Goal: Information Seeking & Learning: Understand process/instructions

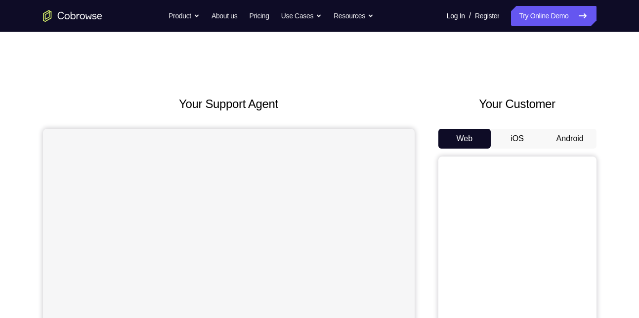
click at [561, 132] on button "Android" at bounding box center [570, 139] width 53 height 20
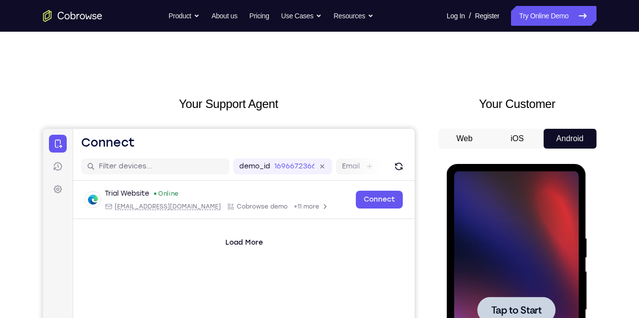
click at [495, 262] on div at bounding box center [517, 309] width 125 height 277
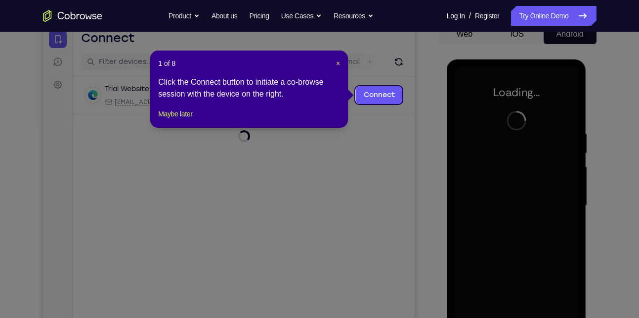
scroll to position [105, 0]
click at [339, 63] on span "×" at bounding box center [338, 63] width 4 height 8
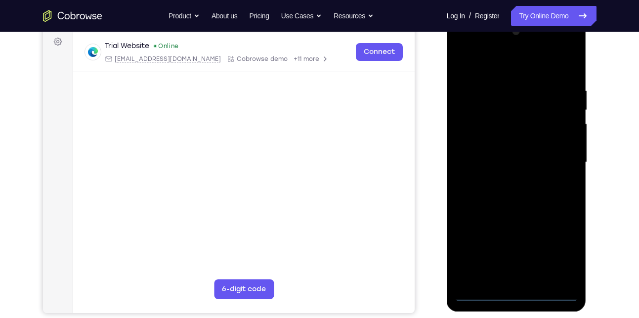
scroll to position [148, 0]
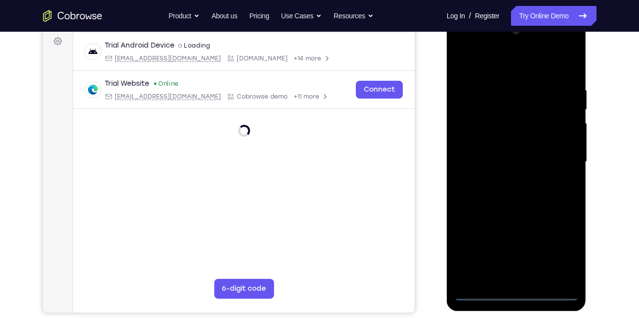
click at [520, 292] on div at bounding box center [517, 161] width 125 height 277
click at [557, 246] on div at bounding box center [517, 161] width 125 height 277
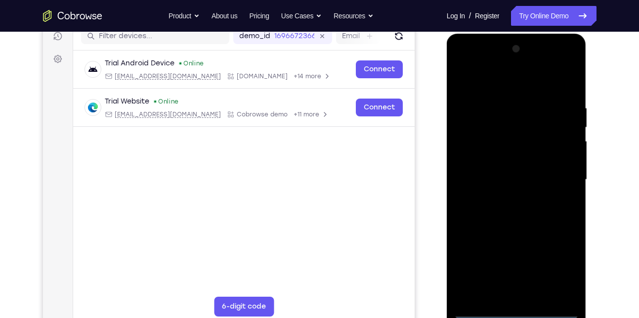
scroll to position [129, 0]
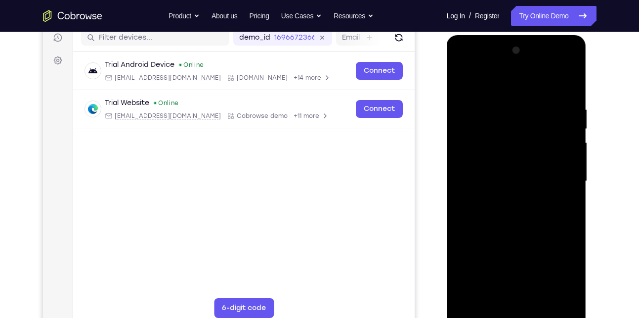
click at [462, 63] on div at bounding box center [517, 181] width 125 height 277
click at [561, 176] on div at bounding box center [517, 181] width 125 height 277
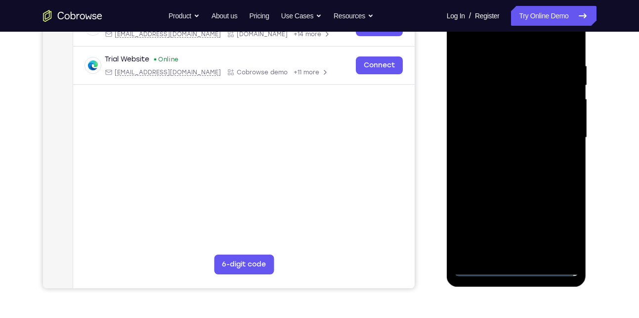
scroll to position [150, 0]
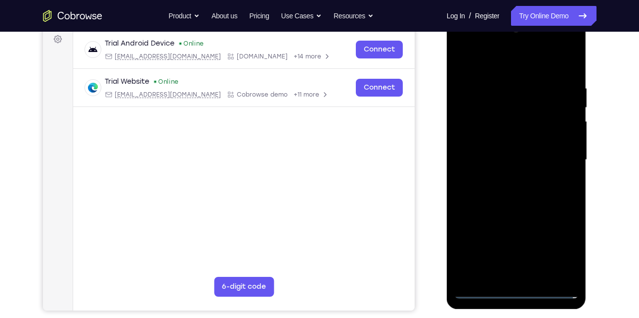
click at [504, 176] on div at bounding box center [517, 159] width 125 height 277
click at [504, 146] on div at bounding box center [517, 159] width 125 height 277
click at [499, 134] on div at bounding box center [517, 159] width 125 height 277
click at [540, 81] on div at bounding box center [517, 159] width 125 height 277
click at [538, 194] on div at bounding box center [517, 159] width 125 height 277
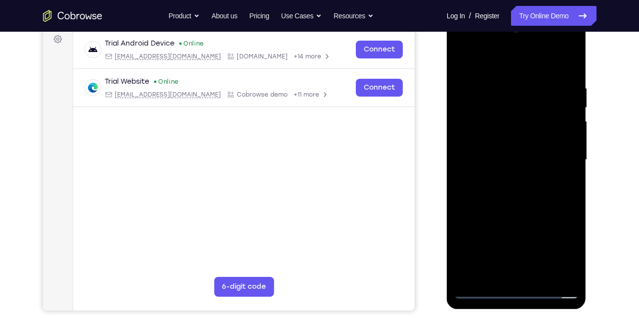
click at [571, 71] on div at bounding box center [517, 159] width 125 height 277
click at [502, 84] on div at bounding box center [517, 159] width 125 height 277
click at [569, 137] on div at bounding box center [517, 159] width 125 height 277
click at [566, 61] on div at bounding box center [517, 159] width 125 height 277
click at [503, 83] on div at bounding box center [517, 159] width 125 height 277
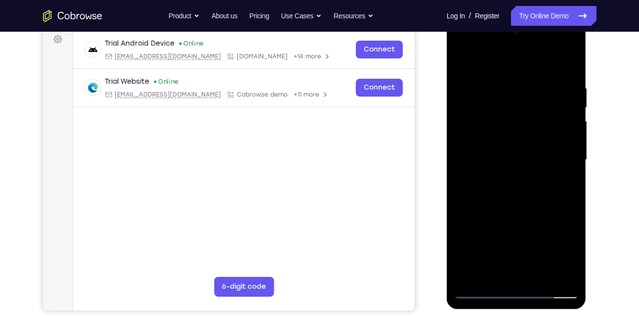
click at [566, 63] on div at bounding box center [517, 159] width 125 height 277
click at [566, 81] on div at bounding box center [517, 159] width 125 height 277
click at [559, 140] on div at bounding box center [517, 159] width 125 height 277
click at [554, 273] on div at bounding box center [517, 159] width 125 height 277
click at [566, 59] on div at bounding box center [517, 159] width 125 height 277
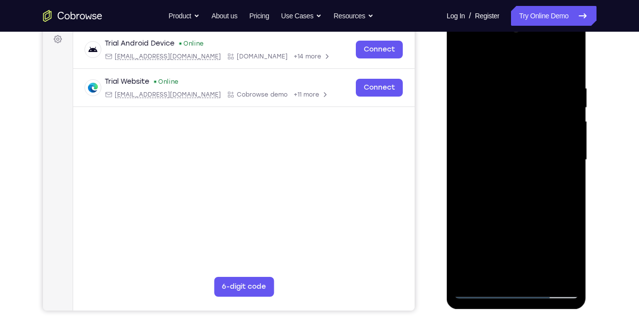
click at [534, 81] on div at bounding box center [517, 159] width 125 height 277
click at [556, 275] on div at bounding box center [517, 159] width 125 height 277
click at [569, 176] on div at bounding box center [517, 159] width 125 height 277
click at [565, 64] on div at bounding box center [517, 159] width 125 height 277
drag, startPoint x: 521, startPoint y: 215, endPoint x: 555, endPoint y: 88, distance: 132.1
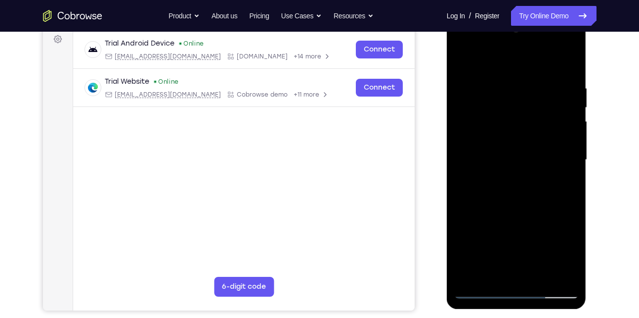
click at [555, 88] on div at bounding box center [517, 159] width 125 height 277
click at [462, 170] on div at bounding box center [517, 159] width 125 height 277
drag, startPoint x: 522, startPoint y: 219, endPoint x: 527, endPoint y: 279, distance: 60.0
click at [527, 279] on div at bounding box center [517, 159] width 125 height 277
click at [573, 142] on div at bounding box center [517, 159] width 125 height 277
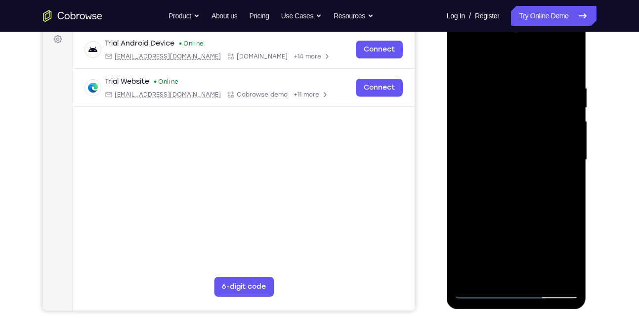
click at [573, 142] on div at bounding box center [517, 159] width 125 height 277
drag, startPoint x: 527, startPoint y: 243, endPoint x: 561, endPoint y: 102, distance: 145.0
click at [561, 102] on div at bounding box center [517, 159] width 125 height 277
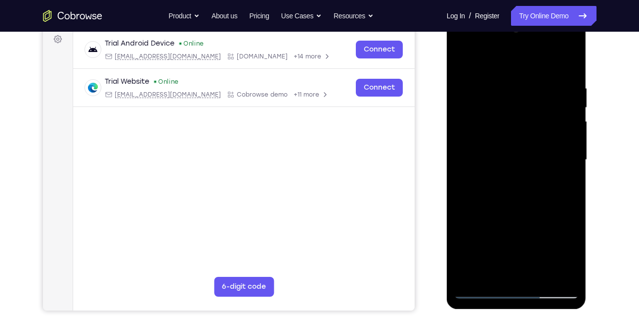
drag, startPoint x: 511, startPoint y: 238, endPoint x: 560, endPoint y: 83, distance: 163.2
click at [560, 83] on div at bounding box center [517, 159] width 125 height 277
drag, startPoint x: 523, startPoint y: 235, endPoint x: 557, endPoint y: 78, distance: 160.9
click at [557, 78] on div at bounding box center [517, 159] width 125 height 277
drag, startPoint x: 524, startPoint y: 233, endPoint x: 554, endPoint y: 78, distance: 158.7
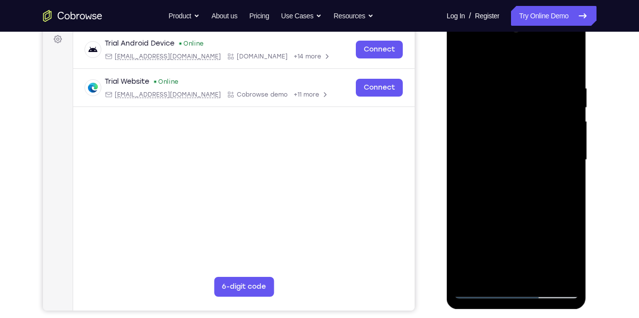
click at [554, 78] on div at bounding box center [517, 159] width 125 height 277
drag, startPoint x: 527, startPoint y: 229, endPoint x: 549, endPoint y: 118, distance: 113.4
click at [549, 118] on div at bounding box center [517, 159] width 125 height 277
drag, startPoint x: 522, startPoint y: 221, endPoint x: 534, endPoint y: 68, distance: 153.3
click at [534, 68] on div at bounding box center [517, 159] width 125 height 277
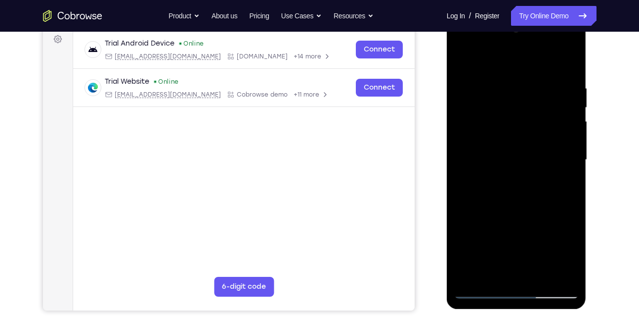
drag, startPoint x: 523, startPoint y: 215, endPoint x: 533, endPoint y: 179, distance: 37.3
click at [533, 179] on div at bounding box center [517, 159] width 125 height 277
drag, startPoint x: 511, startPoint y: 233, endPoint x: 562, endPoint y: 104, distance: 138.8
click at [562, 104] on div at bounding box center [517, 159] width 125 height 277
drag, startPoint x: 544, startPoint y: 224, endPoint x: 577, endPoint y: 67, distance: 160.8
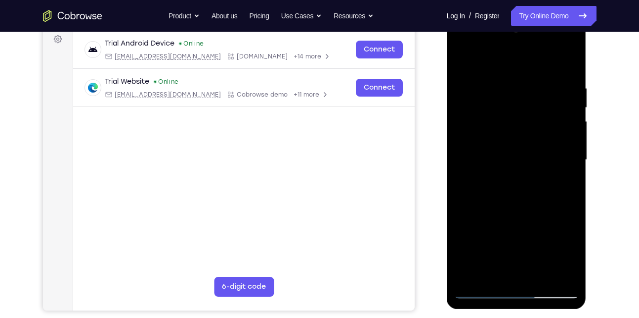
click at [577, 67] on div at bounding box center [517, 159] width 125 height 277
drag, startPoint x: 540, startPoint y: 242, endPoint x: 563, endPoint y: 81, distance: 162.8
click at [563, 81] on div at bounding box center [517, 159] width 125 height 277
click at [541, 276] on div at bounding box center [517, 159] width 125 height 277
click at [525, 197] on div at bounding box center [517, 159] width 125 height 277
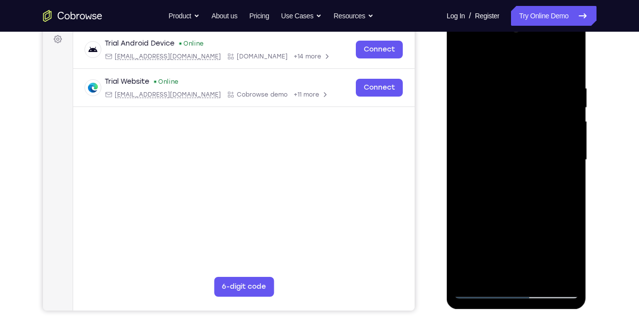
click at [555, 175] on div at bounding box center [517, 159] width 125 height 277
click at [561, 177] on div at bounding box center [517, 159] width 125 height 277
click at [462, 60] on div at bounding box center [517, 159] width 125 height 277
click at [511, 154] on div at bounding box center [517, 159] width 125 height 277
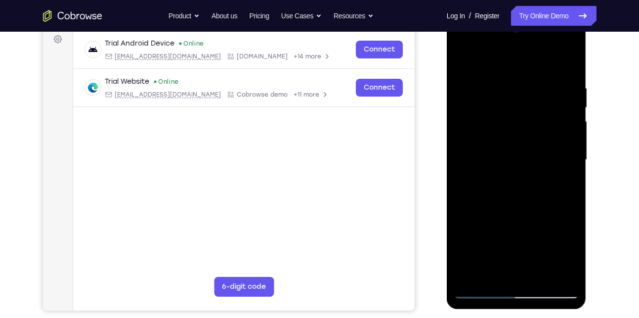
click at [477, 61] on div at bounding box center [517, 159] width 125 height 277
click at [463, 57] on div at bounding box center [517, 159] width 125 height 277
drag, startPoint x: 496, startPoint y: 221, endPoint x: 515, endPoint y: 130, distance: 93.5
click at [515, 130] on div at bounding box center [517, 159] width 125 height 277
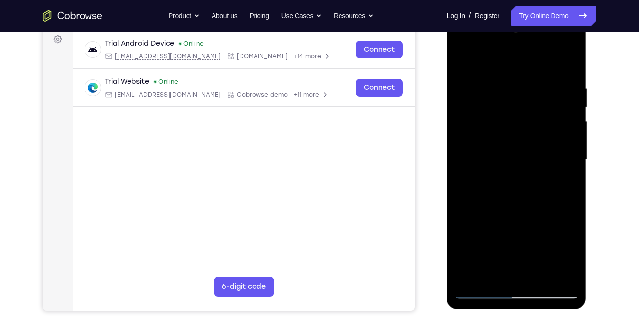
click at [464, 56] on div at bounding box center [517, 159] width 125 height 277
drag, startPoint x: 521, startPoint y: 217, endPoint x: 561, endPoint y: 98, distance: 125.7
click at [561, 98] on div at bounding box center [517, 159] width 125 height 277
drag, startPoint x: 529, startPoint y: 239, endPoint x: 576, endPoint y: 90, distance: 156.4
click at [576, 90] on div at bounding box center [517, 159] width 125 height 277
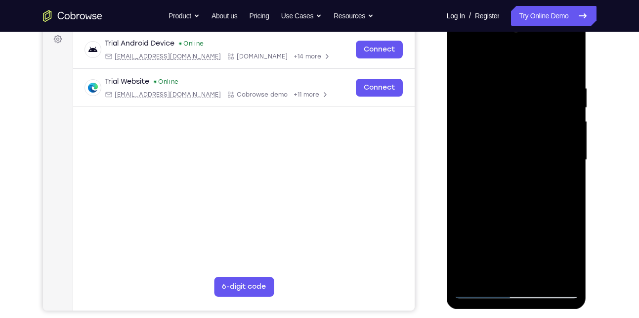
drag, startPoint x: 537, startPoint y: 236, endPoint x: 545, endPoint y: 69, distance: 167.8
click at [545, 69] on div at bounding box center [517, 159] width 125 height 277
drag, startPoint x: 542, startPoint y: 218, endPoint x: 553, endPoint y: 95, distance: 123.1
click at [553, 95] on div at bounding box center [517, 159] width 125 height 277
drag, startPoint x: 525, startPoint y: 252, endPoint x: 555, endPoint y: 123, distance: 132.1
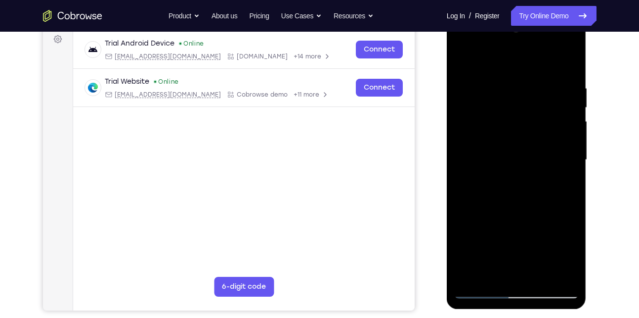
click at [555, 123] on div at bounding box center [517, 159] width 125 height 277
click at [540, 273] on div at bounding box center [517, 159] width 125 height 277
drag, startPoint x: 506, startPoint y: 246, endPoint x: 549, endPoint y: 103, distance: 149.7
click at [549, 103] on div at bounding box center [517, 159] width 125 height 277
drag, startPoint x: 529, startPoint y: 232, endPoint x: 537, endPoint y: 84, distance: 148.1
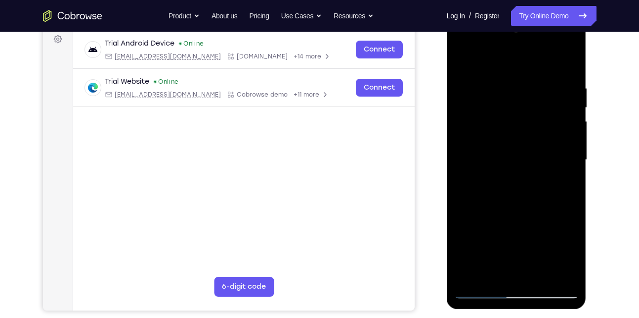
click at [537, 84] on div at bounding box center [517, 159] width 125 height 277
drag, startPoint x: 519, startPoint y: 160, endPoint x: 517, endPoint y: 281, distance: 120.7
click at [517, 281] on div at bounding box center [517, 159] width 125 height 277
drag, startPoint x: 512, startPoint y: 258, endPoint x: 535, endPoint y: 137, distance: 122.7
click at [535, 137] on div at bounding box center [517, 159] width 125 height 277
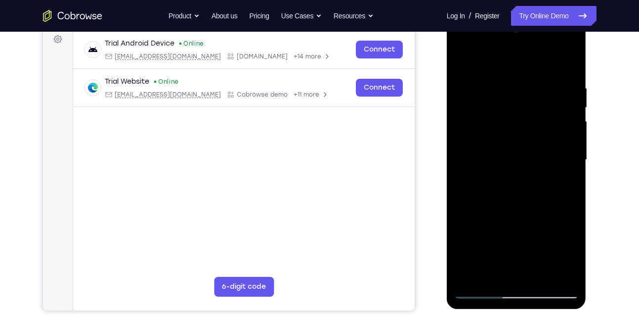
drag, startPoint x: 515, startPoint y: 257, endPoint x: 543, endPoint y: 172, distance: 89.9
click at [543, 172] on div at bounding box center [517, 159] width 125 height 277
drag, startPoint x: 510, startPoint y: 248, endPoint x: 540, endPoint y: 175, distance: 79.0
click at [540, 175] on div at bounding box center [517, 159] width 125 height 277
click at [495, 210] on div at bounding box center [517, 159] width 125 height 277
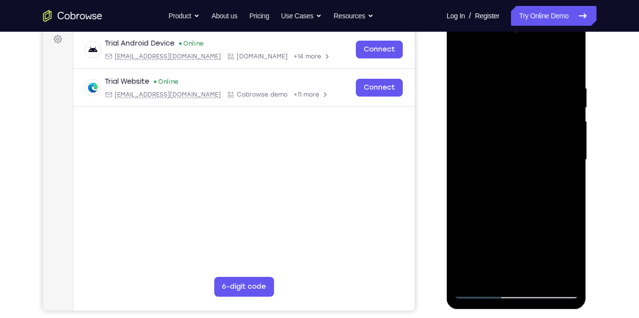
click at [481, 63] on div at bounding box center [517, 159] width 125 height 277
click at [460, 58] on div at bounding box center [517, 159] width 125 height 277
click at [458, 59] on div at bounding box center [517, 159] width 125 height 277
click at [467, 58] on div at bounding box center [517, 159] width 125 height 277
drag, startPoint x: 492, startPoint y: 213, endPoint x: 524, endPoint y: 92, distance: 125.0
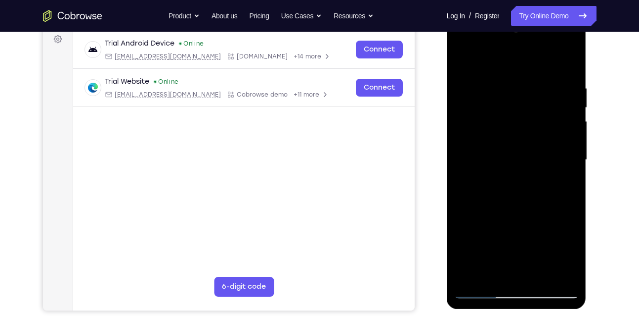
click at [524, 92] on div at bounding box center [517, 159] width 125 height 277
drag, startPoint x: 520, startPoint y: 234, endPoint x: 566, endPoint y: 83, distance: 158.0
click at [566, 83] on div at bounding box center [517, 159] width 125 height 277
drag, startPoint x: 534, startPoint y: 239, endPoint x: 574, endPoint y: 114, distance: 132.0
click at [574, 114] on div at bounding box center [517, 159] width 125 height 277
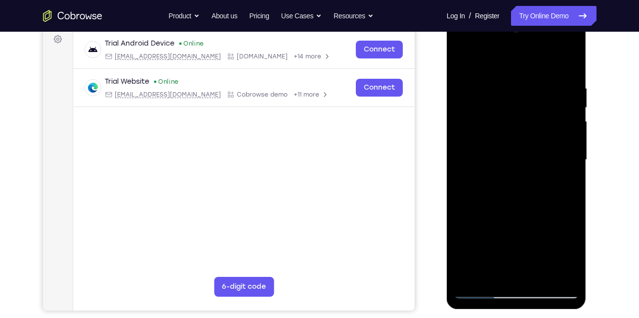
click at [495, 276] on div at bounding box center [517, 159] width 125 height 277
drag, startPoint x: 510, startPoint y: 216, endPoint x: 519, endPoint y: 194, distance: 23.1
click at [519, 194] on div at bounding box center [517, 159] width 125 height 277
click at [472, 84] on div at bounding box center [517, 159] width 125 height 277
drag, startPoint x: 511, startPoint y: 122, endPoint x: 525, endPoint y: 195, distance: 75.0
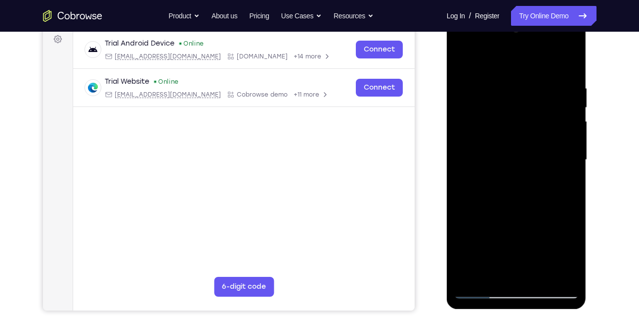
click at [525, 195] on div at bounding box center [517, 159] width 125 height 277
drag, startPoint x: 482, startPoint y: 85, endPoint x: 531, endPoint y: 194, distance: 120.2
click at [531, 194] on div at bounding box center [517, 159] width 125 height 277
drag, startPoint x: 521, startPoint y: 211, endPoint x: 528, endPoint y: 191, distance: 21.0
click at [528, 191] on div at bounding box center [517, 159] width 125 height 277
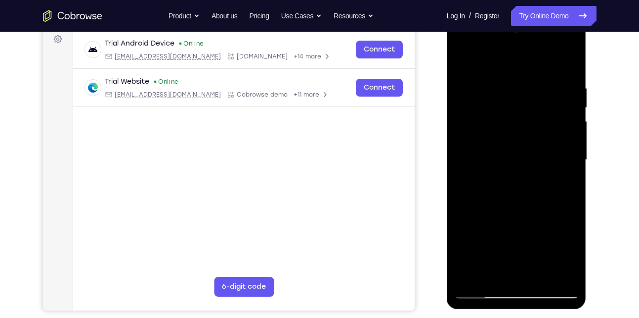
drag, startPoint x: 517, startPoint y: 241, endPoint x: 519, endPoint y: 230, distance: 10.6
click at [519, 230] on div at bounding box center [517, 159] width 125 height 277
click at [483, 248] on div at bounding box center [517, 159] width 125 height 277
click at [462, 59] on div at bounding box center [517, 159] width 125 height 277
click at [463, 56] on div at bounding box center [517, 159] width 125 height 277
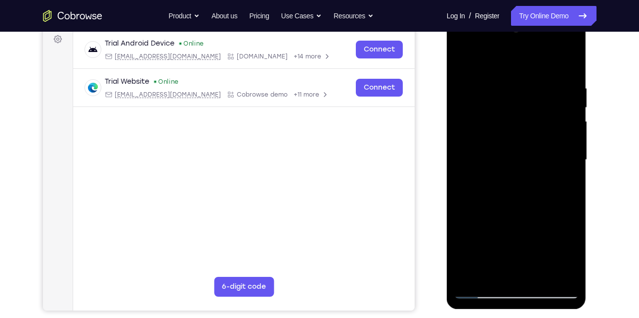
drag, startPoint x: 558, startPoint y: 179, endPoint x: 553, endPoint y: 86, distance: 93.1
click at [553, 86] on div at bounding box center [517, 159] width 125 height 277
drag, startPoint x: 537, startPoint y: 159, endPoint x: 537, endPoint y: 235, distance: 75.7
click at [537, 235] on div at bounding box center [517, 159] width 125 height 277
drag, startPoint x: 545, startPoint y: 203, endPoint x: 542, endPoint y: 235, distance: 32.3
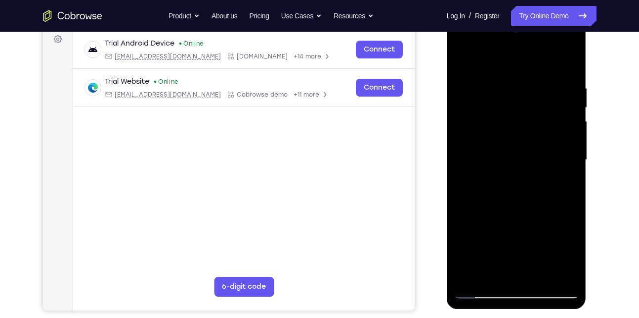
click at [542, 235] on div at bounding box center [517, 159] width 125 height 277
drag, startPoint x: 534, startPoint y: 247, endPoint x: 549, endPoint y: 89, distance: 158.5
click at [549, 89] on div at bounding box center [517, 159] width 125 height 277
drag, startPoint x: 526, startPoint y: 242, endPoint x: 546, endPoint y: 148, distance: 96.1
click at [546, 148] on div at bounding box center [517, 159] width 125 height 277
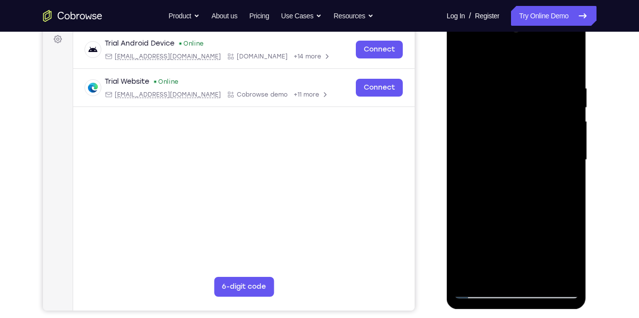
click at [574, 120] on div at bounding box center [517, 159] width 125 height 277
click at [573, 120] on div at bounding box center [517, 159] width 125 height 277
drag, startPoint x: 539, startPoint y: 246, endPoint x: 563, endPoint y: 106, distance: 142.6
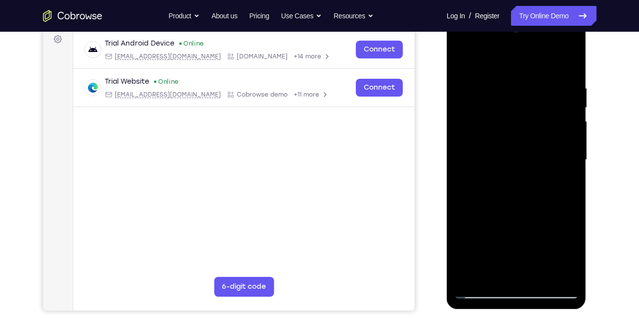
click at [563, 106] on div at bounding box center [517, 159] width 125 height 277
drag, startPoint x: 522, startPoint y: 239, endPoint x: 555, endPoint y: 80, distance: 163.2
click at [555, 80] on div at bounding box center [517, 159] width 125 height 277
drag, startPoint x: 525, startPoint y: 212, endPoint x: 553, endPoint y: 67, distance: 148.2
click at [553, 67] on div at bounding box center [517, 159] width 125 height 277
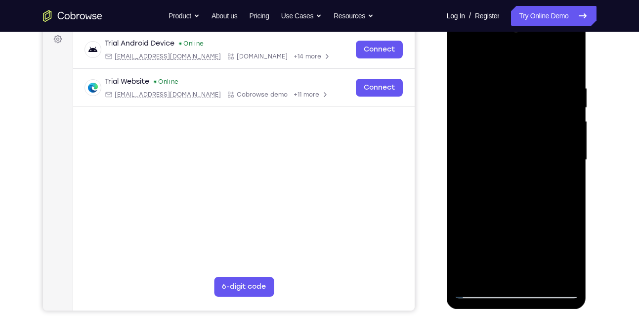
drag, startPoint x: 531, startPoint y: 222, endPoint x: 558, endPoint y: 66, distance: 158.5
click at [558, 66] on div at bounding box center [517, 159] width 125 height 277
drag, startPoint x: 508, startPoint y: 238, endPoint x: 540, endPoint y: 78, distance: 163.4
click at [540, 78] on div at bounding box center [517, 159] width 125 height 277
drag, startPoint x: 519, startPoint y: 226, endPoint x: 570, endPoint y: 95, distance: 140.0
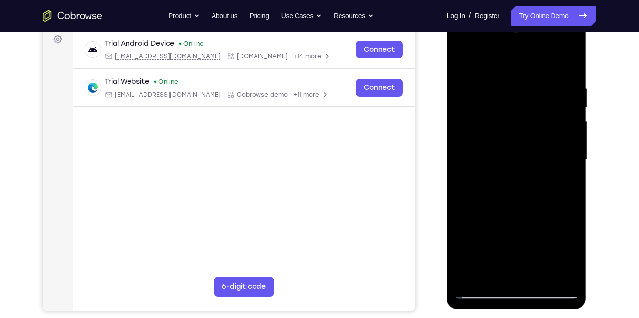
click at [570, 95] on div at bounding box center [517, 159] width 125 height 277
drag, startPoint x: 523, startPoint y: 240, endPoint x: 562, endPoint y: 74, distance: 170.7
click at [562, 74] on div at bounding box center [517, 159] width 125 height 277
drag, startPoint x: 530, startPoint y: 228, endPoint x: 563, endPoint y: 77, distance: 154.9
click at [563, 77] on div at bounding box center [517, 159] width 125 height 277
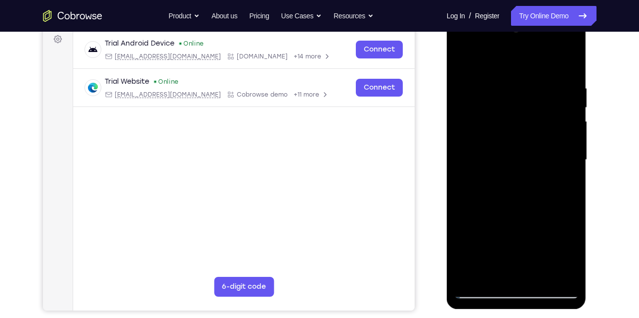
drag, startPoint x: 518, startPoint y: 230, endPoint x: 557, endPoint y: 96, distance: 140.1
click at [557, 96] on div at bounding box center [517, 159] width 125 height 277
drag, startPoint x: 532, startPoint y: 214, endPoint x: 546, endPoint y: 140, distance: 74.6
click at [546, 140] on div at bounding box center [517, 159] width 125 height 277
drag, startPoint x: 537, startPoint y: 213, endPoint x: 549, endPoint y: 91, distance: 122.3
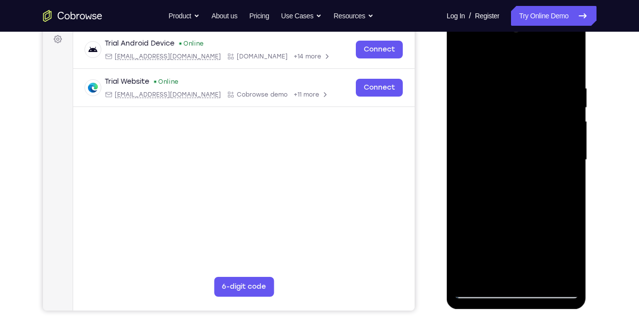
click at [549, 91] on div at bounding box center [517, 159] width 125 height 277
drag, startPoint x: 522, startPoint y: 213, endPoint x: 549, endPoint y: 104, distance: 111.8
click at [549, 104] on div at bounding box center [517, 159] width 125 height 277
drag, startPoint x: 526, startPoint y: 234, endPoint x: 556, endPoint y: 78, distance: 159.6
click at [556, 78] on div at bounding box center [517, 159] width 125 height 277
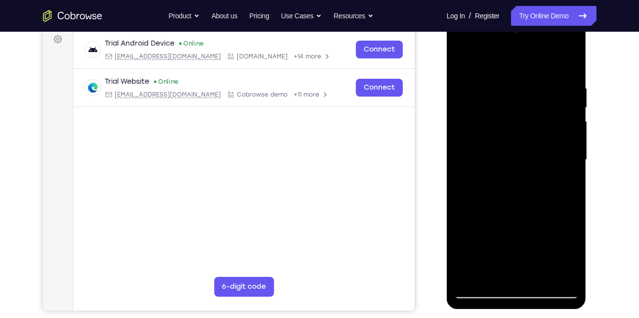
drag, startPoint x: 529, startPoint y: 231, endPoint x: 544, endPoint y: 83, distance: 149.1
click at [544, 83] on div at bounding box center [517, 159] width 125 height 277
drag, startPoint x: 515, startPoint y: 226, endPoint x: 547, endPoint y: 77, distance: 152.4
click at [547, 77] on div at bounding box center [517, 159] width 125 height 277
drag, startPoint x: 530, startPoint y: 223, endPoint x: 561, endPoint y: 106, distance: 120.8
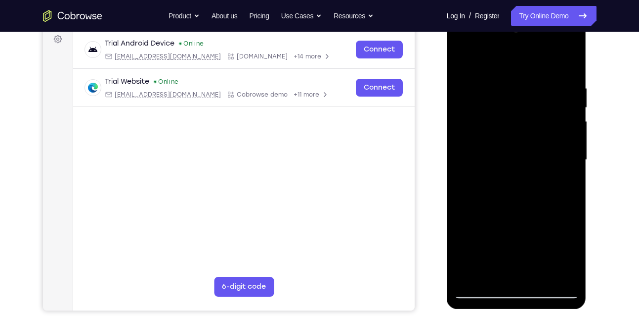
click at [561, 106] on div at bounding box center [517, 159] width 125 height 277
click at [567, 14] on div at bounding box center [517, 14] width 140 height 0
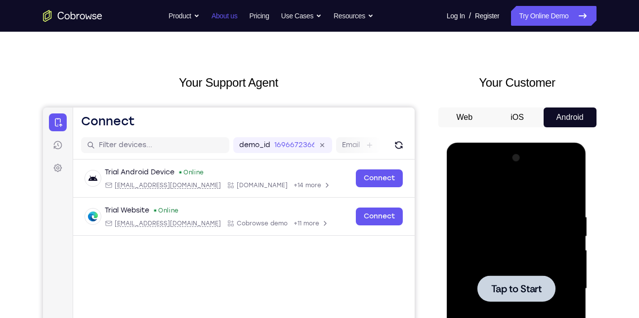
scroll to position [21, 0]
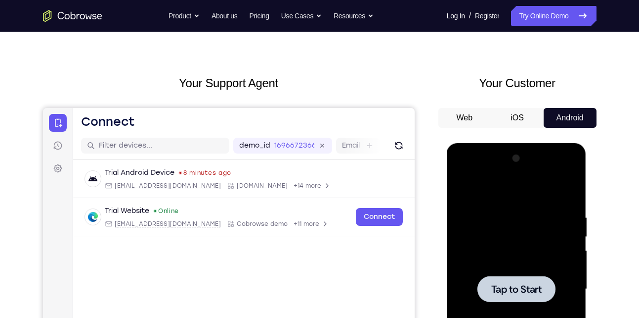
click at [513, 225] on div at bounding box center [517, 288] width 125 height 277
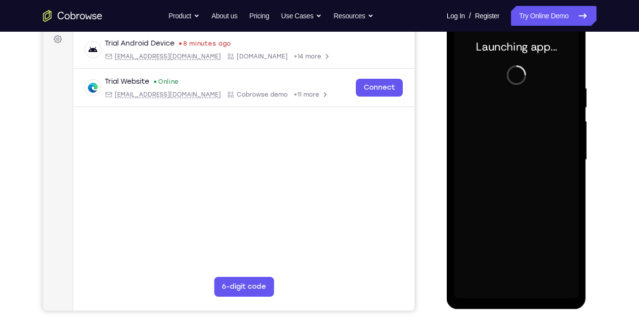
scroll to position [150, 0]
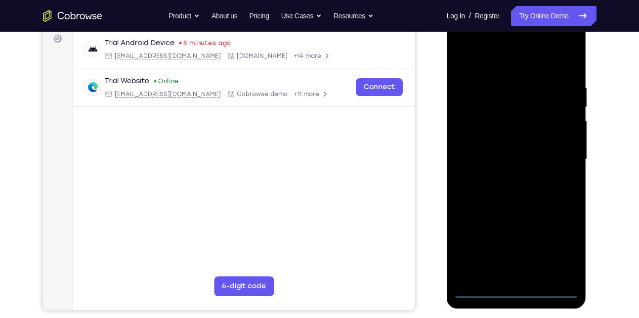
click at [518, 291] on div at bounding box center [517, 159] width 125 height 277
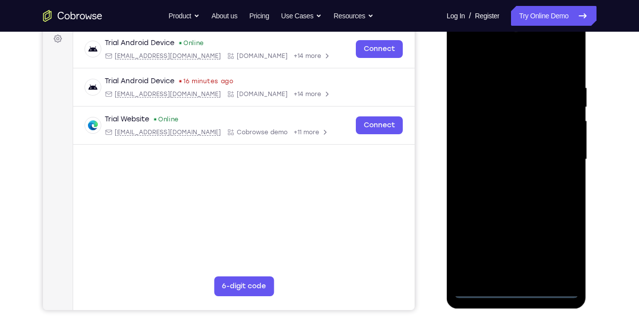
click at [555, 245] on div at bounding box center [517, 159] width 125 height 277
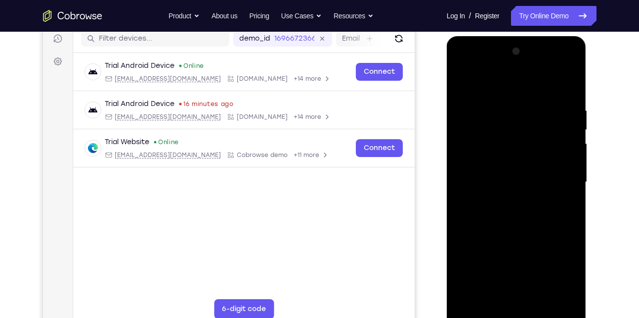
scroll to position [147, 0]
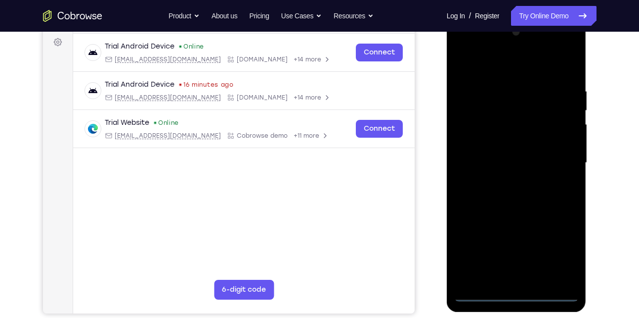
click at [462, 50] on div at bounding box center [517, 162] width 125 height 277
click at [560, 161] on div at bounding box center [517, 162] width 125 height 277
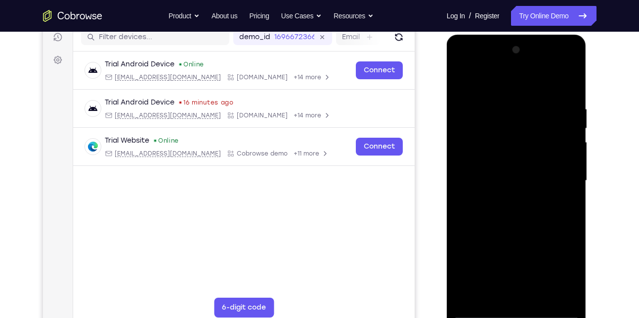
scroll to position [129, 0]
click at [506, 198] on div at bounding box center [517, 181] width 125 height 277
click at [509, 174] on div at bounding box center [517, 181] width 125 height 277
click at [501, 161] on div at bounding box center [517, 181] width 125 height 277
click at [475, 105] on div at bounding box center [517, 181] width 125 height 277
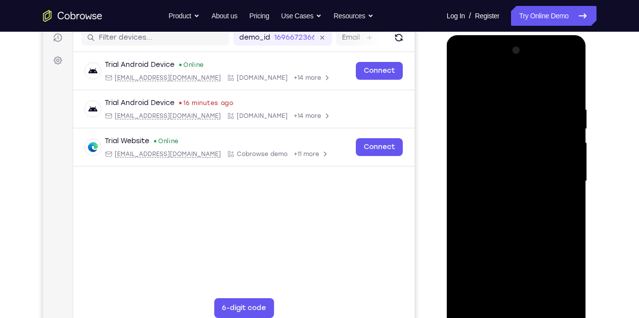
click at [514, 211] on div at bounding box center [517, 181] width 125 height 277
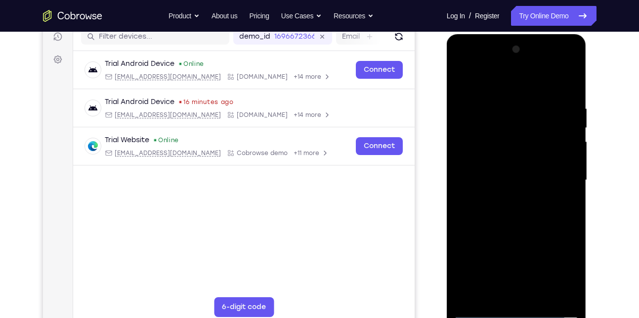
scroll to position [113, 0]
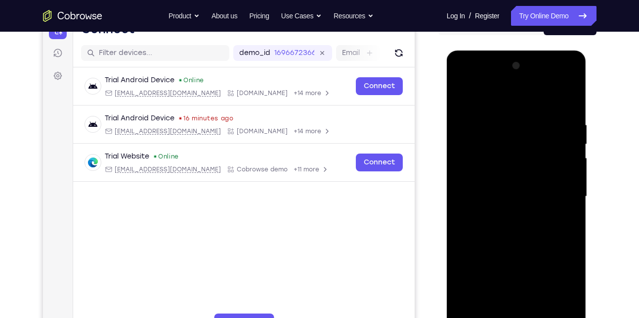
click at [569, 111] on div at bounding box center [517, 196] width 125 height 277
click at [532, 120] on div at bounding box center [517, 196] width 125 height 277
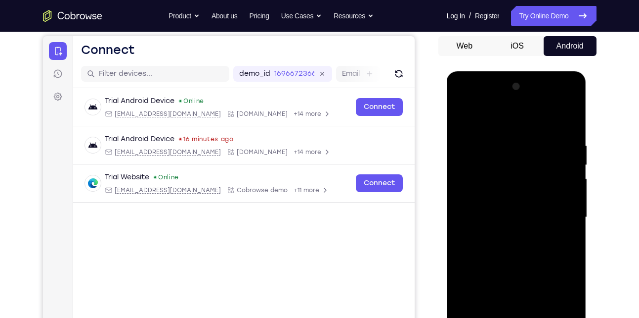
scroll to position [91, 0]
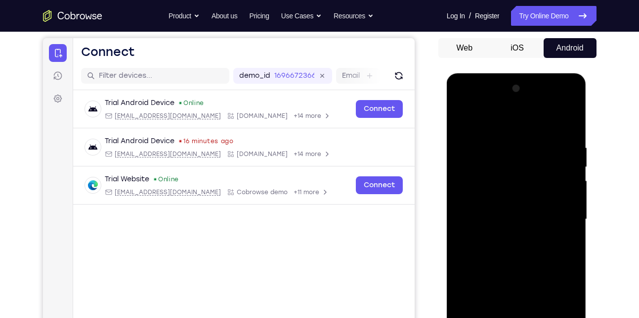
click at [567, 124] on div at bounding box center [517, 219] width 125 height 277
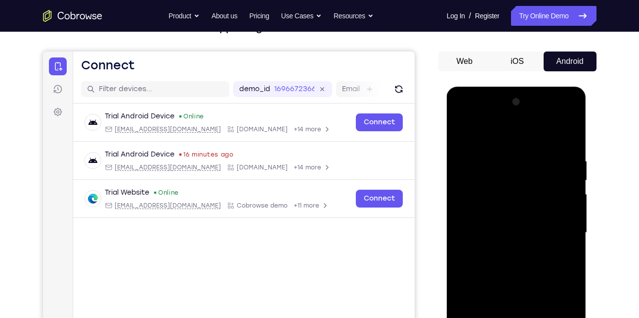
scroll to position [77, 0]
click at [569, 153] on div at bounding box center [517, 232] width 125 height 277
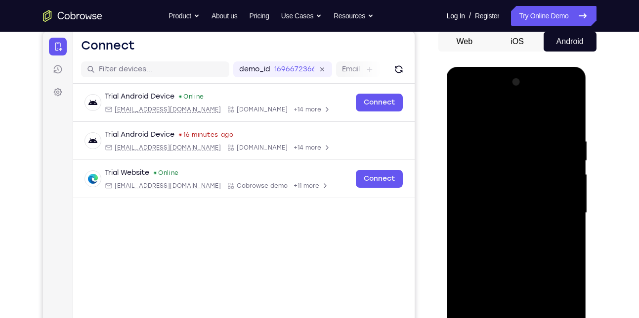
scroll to position [95, 0]
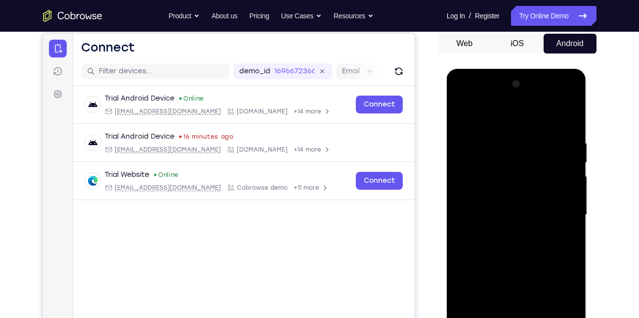
click at [567, 177] on div at bounding box center [517, 214] width 125 height 277
click at [569, 118] on div at bounding box center [517, 214] width 125 height 277
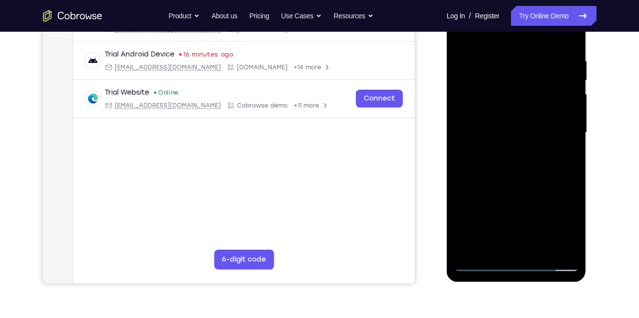
scroll to position [185, 0]
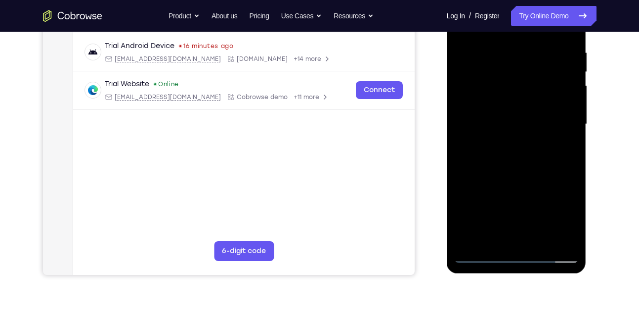
click at [542, 239] on div at bounding box center [517, 124] width 125 height 277
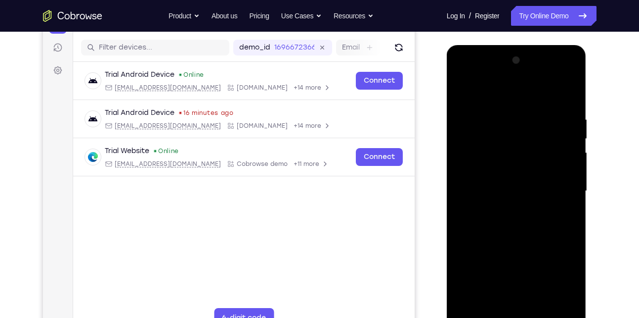
click at [514, 228] on div at bounding box center [517, 190] width 125 height 277
click at [558, 207] on div at bounding box center [517, 190] width 125 height 277
click at [498, 187] on div at bounding box center [517, 190] width 125 height 277
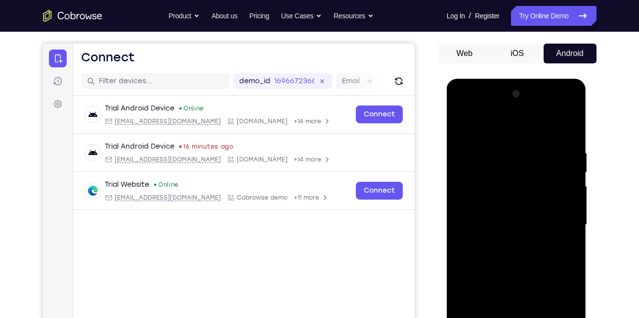
scroll to position [85, 0]
click at [464, 127] on div at bounding box center [517, 225] width 125 height 277
click at [463, 125] on div at bounding box center [517, 225] width 125 height 277
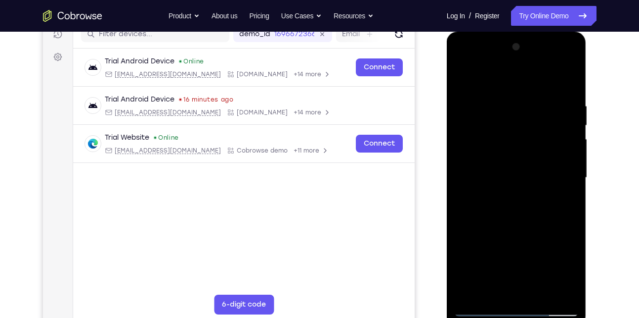
scroll to position [221, 0]
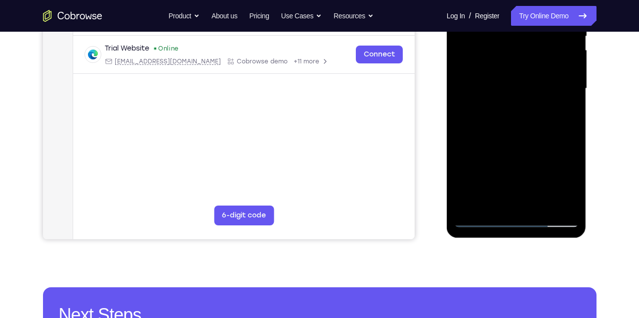
click at [496, 205] on div at bounding box center [517, 88] width 125 height 277
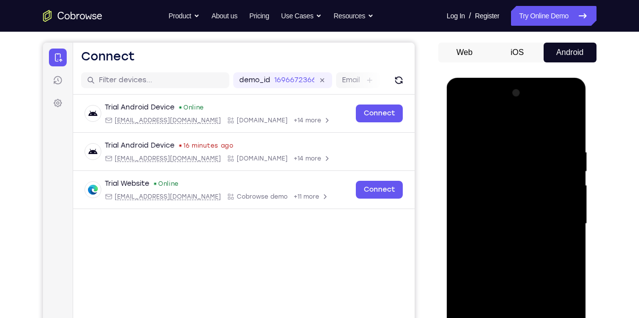
scroll to position [87, 0]
click at [480, 152] on div at bounding box center [517, 223] width 125 height 277
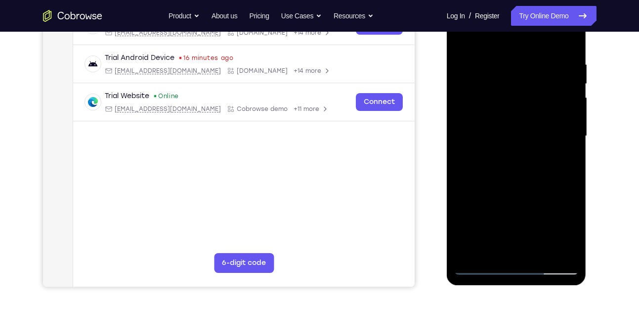
scroll to position [177, 0]
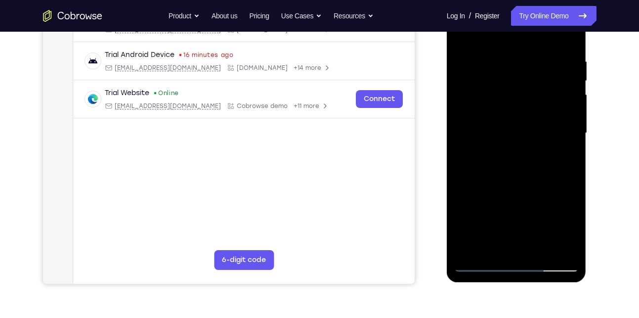
click at [471, 248] on div at bounding box center [517, 133] width 125 height 277
click at [474, 248] on div at bounding box center [517, 133] width 125 height 277
click at [543, 249] on div at bounding box center [517, 133] width 125 height 277
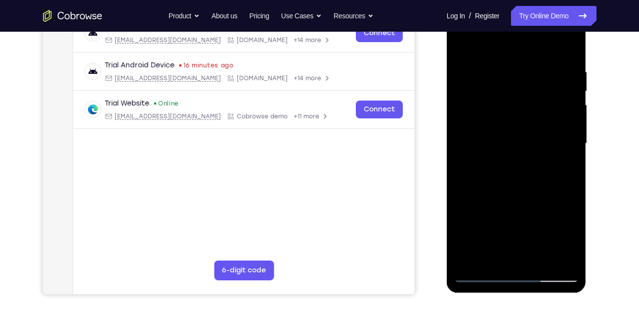
scroll to position [167, 0]
drag, startPoint x: 501, startPoint y: 236, endPoint x: 527, endPoint y: 155, distance: 85.2
click at [527, 155] on div at bounding box center [517, 142] width 125 height 277
drag, startPoint x: 503, startPoint y: 230, endPoint x: 536, endPoint y: 156, distance: 80.6
click at [536, 156] on div at bounding box center [517, 142] width 125 height 277
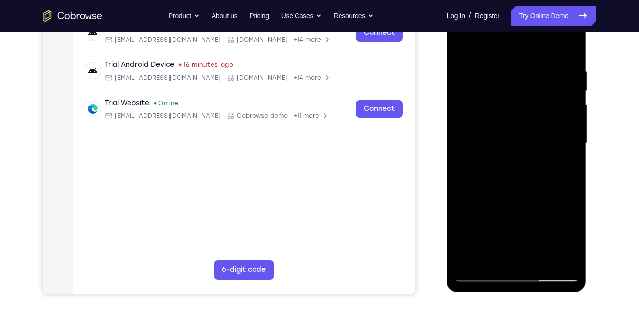
drag, startPoint x: 504, startPoint y: 233, endPoint x: 542, endPoint y: 161, distance: 81.4
click at [542, 161] on div at bounding box center [517, 142] width 125 height 277
drag, startPoint x: 503, startPoint y: 237, endPoint x: 528, endPoint y: 177, distance: 65.7
click at [528, 177] on div at bounding box center [517, 142] width 125 height 277
drag, startPoint x: 493, startPoint y: 235, endPoint x: 540, endPoint y: 164, distance: 85.7
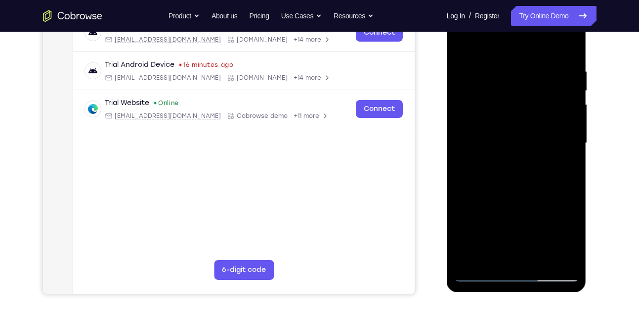
click at [540, 164] on div at bounding box center [517, 142] width 125 height 277
drag, startPoint x: 508, startPoint y: 232, endPoint x: 531, endPoint y: 164, distance: 71.8
click at [531, 164] on div at bounding box center [517, 142] width 125 height 277
click at [499, 166] on div at bounding box center [517, 142] width 125 height 277
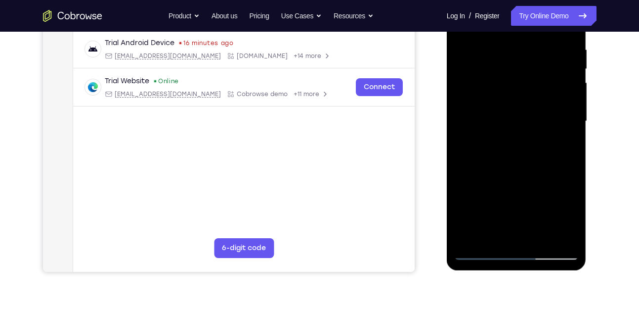
click at [496, 235] on div at bounding box center [517, 121] width 125 height 277
click at [555, 163] on div at bounding box center [517, 121] width 125 height 277
click at [536, 164] on div at bounding box center [517, 121] width 125 height 277
click at [562, 235] on div at bounding box center [517, 121] width 125 height 277
click at [531, 163] on div at bounding box center [517, 121] width 125 height 277
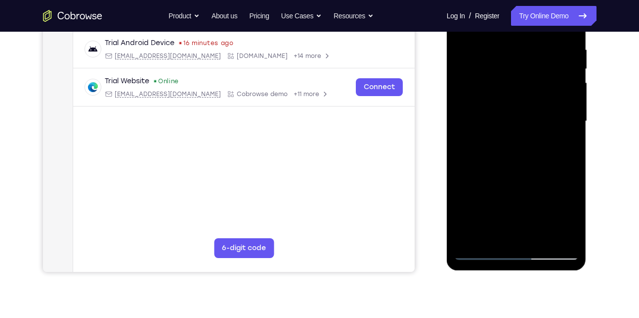
scroll to position [106, 0]
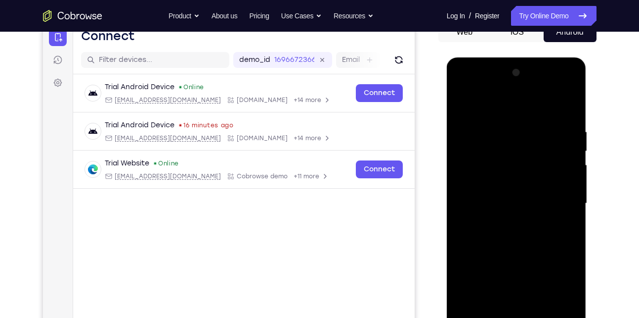
click at [494, 134] on div at bounding box center [517, 203] width 125 height 277
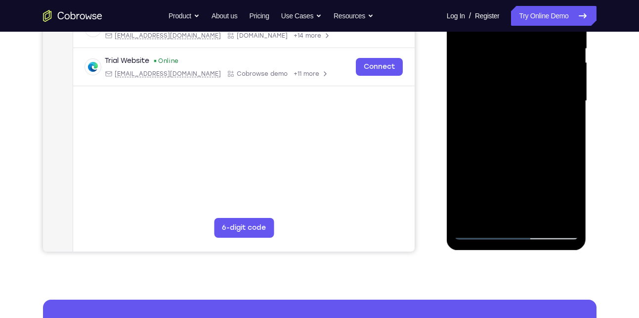
scroll to position [216, 0]
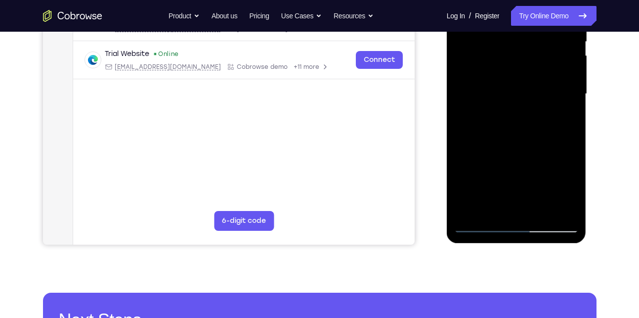
click at [492, 208] on div at bounding box center [517, 93] width 125 height 277
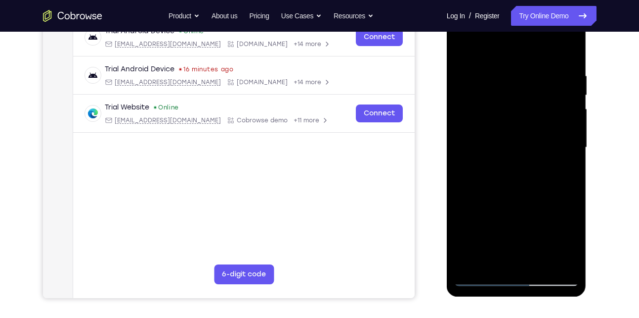
scroll to position [159, 0]
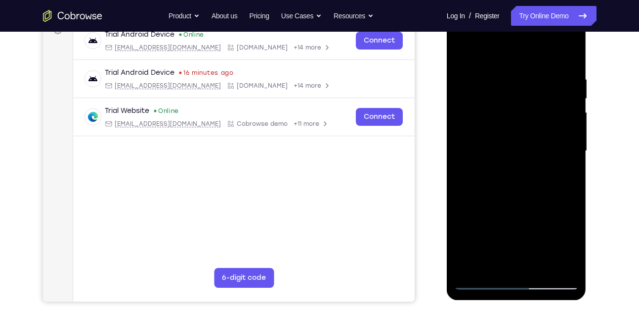
drag, startPoint x: 486, startPoint y: 232, endPoint x: 524, endPoint y: 151, distance: 89.2
click at [524, 151] on div at bounding box center [517, 150] width 125 height 277
drag, startPoint x: 495, startPoint y: 225, endPoint x: 536, endPoint y: 156, distance: 79.6
click at [536, 156] on div at bounding box center [517, 150] width 125 height 277
drag, startPoint x: 505, startPoint y: 235, endPoint x: 541, endPoint y: 154, distance: 88.6
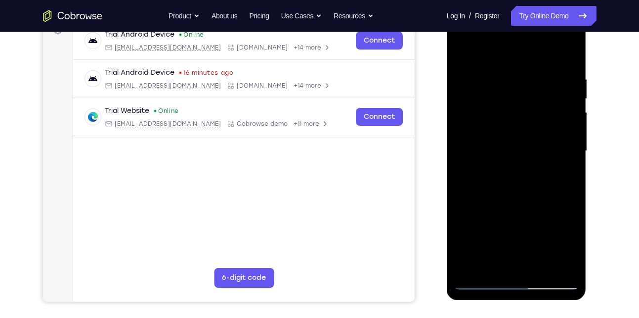
click at [541, 154] on div at bounding box center [517, 150] width 125 height 277
drag, startPoint x: 494, startPoint y: 239, endPoint x: 537, endPoint y: 151, distance: 97.3
click at [537, 151] on div at bounding box center [517, 150] width 125 height 277
drag, startPoint x: 498, startPoint y: 243, endPoint x: 542, endPoint y: 151, distance: 101.8
click at [542, 151] on div at bounding box center [517, 150] width 125 height 277
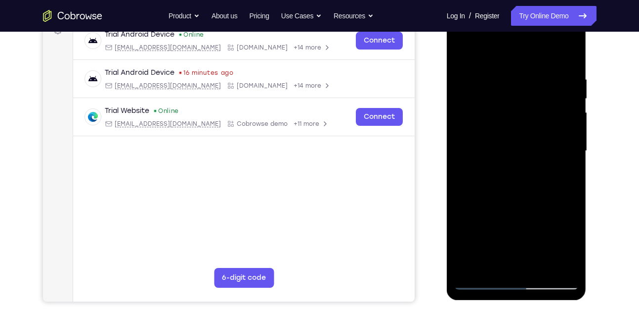
drag, startPoint x: 495, startPoint y: 243, endPoint x: 508, endPoint y: 220, distance: 26.4
click at [508, 220] on div at bounding box center [517, 150] width 125 height 277
click at [493, 222] on div at bounding box center [517, 150] width 125 height 277
click at [483, 181] on div at bounding box center [517, 150] width 125 height 277
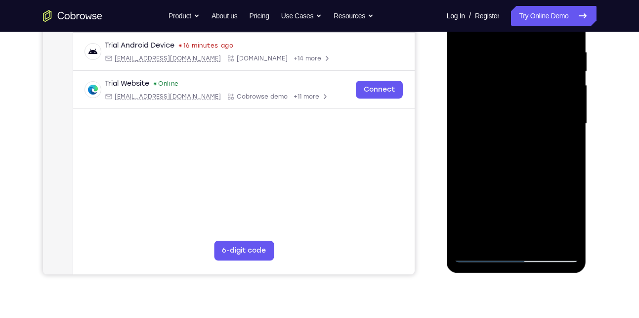
scroll to position [187, 0]
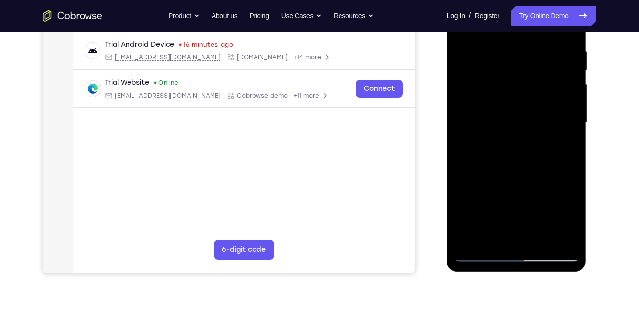
click at [561, 234] on div at bounding box center [517, 122] width 125 height 277
click at [481, 253] on div at bounding box center [517, 122] width 125 height 277
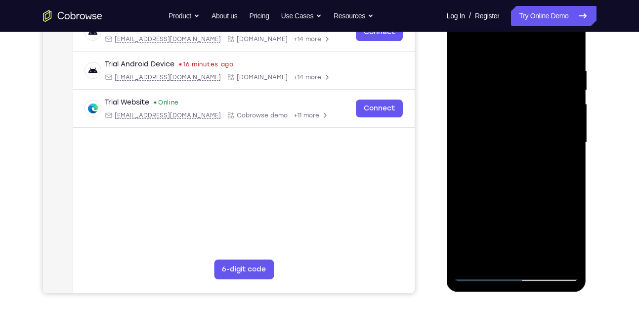
click at [493, 254] on div at bounding box center [517, 142] width 125 height 277
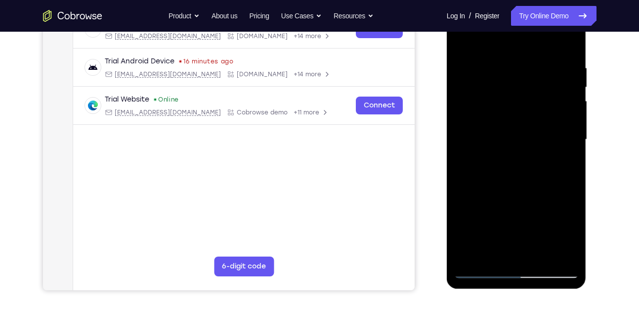
scroll to position [172, 0]
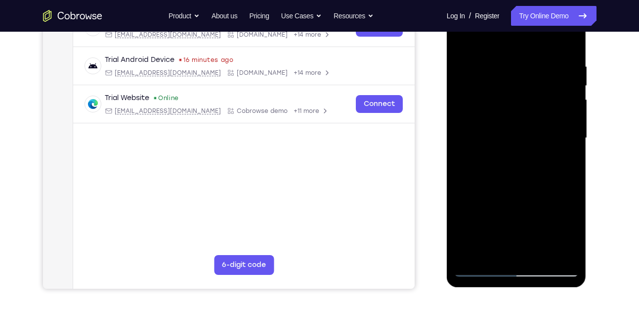
click at [561, 214] on div at bounding box center [517, 138] width 125 height 277
click at [507, 215] on div at bounding box center [517, 138] width 125 height 277
click at [547, 182] on div at bounding box center [517, 138] width 125 height 277
click at [484, 218] on div at bounding box center [517, 138] width 125 height 277
click at [528, 232] on div at bounding box center [517, 138] width 125 height 277
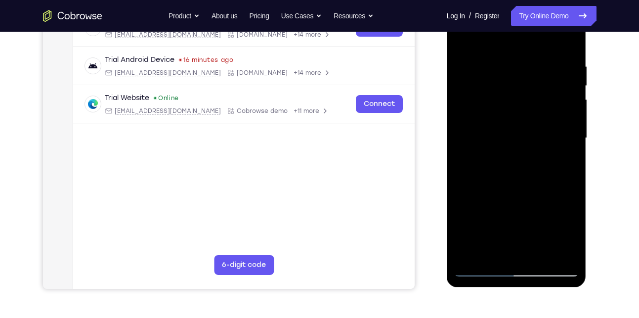
click at [550, 214] on div at bounding box center [517, 138] width 125 height 277
click at [571, 232] on div at bounding box center [517, 138] width 125 height 277
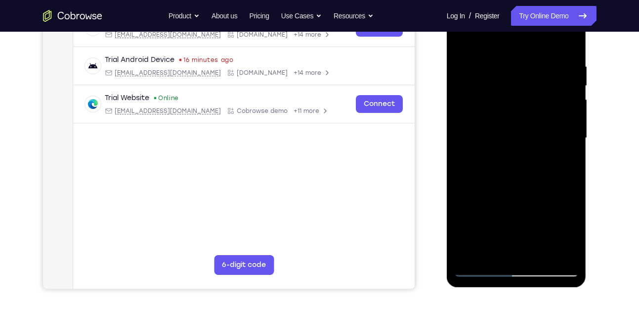
click at [571, 232] on div at bounding box center [517, 138] width 125 height 277
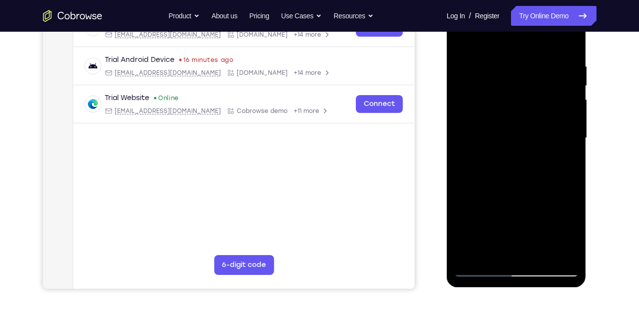
click at [571, 232] on div at bounding box center [517, 138] width 125 height 277
click at [547, 215] on div at bounding box center [517, 138] width 125 height 277
click at [572, 232] on div at bounding box center [517, 138] width 125 height 277
click at [517, 216] on div at bounding box center [517, 138] width 125 height 277
click at [571, 229] on div at bounding box center [517, 138] width 125 height 277
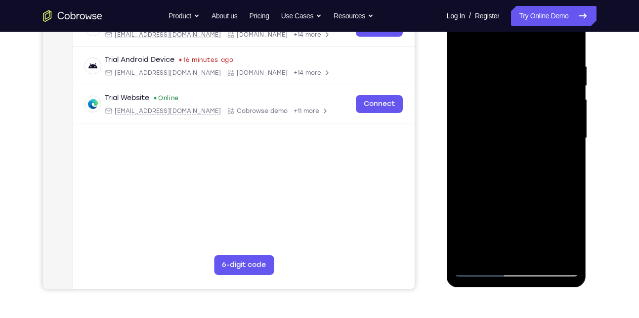
click at [513, 213] on div at bounding box center [517, 138] width 125 height 277
click at [542, 218] on div at bounding box center [517, 138] width 125 height 277
click at [529, 217] on div at bounding box center [517, 138] width 125 height 277
click at [506, 234] on div at bounding box center [517, 138] width 125 height 277
click at [548, 183] on div at bounding box center [517, 138] width 125 height 277
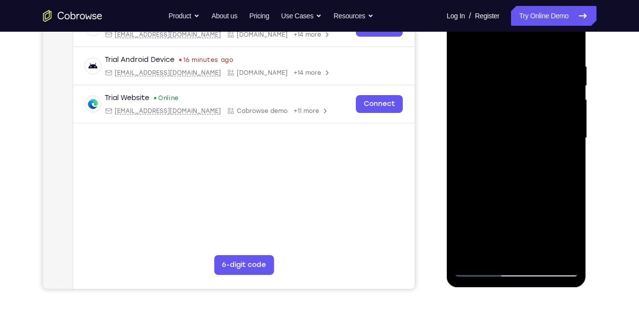
click at [560, 216] on div at bounding box center [517, 138] width 125 height 277
click at [528, 232] on div at bounding box center [517, 138] width 125 height 277
click at [482, 215] on div at bounding box center [517, 138] width 125 height 277
click at [474, 213] on div at bounding box center [517, 138] width 125 height 277
click at [537, 196] on div at bounding box center [517, 138] width 125 height 277
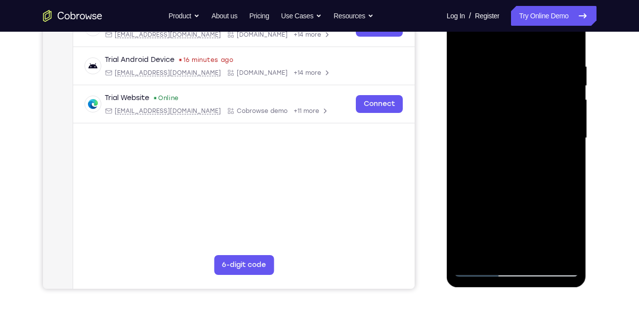
click at [566, 164] on div at bounding box center [517, 138] width 125 height 277
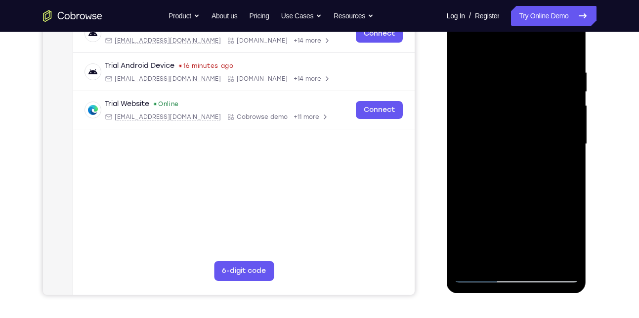
scroll to position [166, 0]
click at [465, 258] on div at bounding box center [517, 143] width 125 height 277
click at [551, 238] on div at bounding box center [517, 143] width 125 height 277
click at [566, 168] on div at bounding box center [517, 143] width 125 height 277
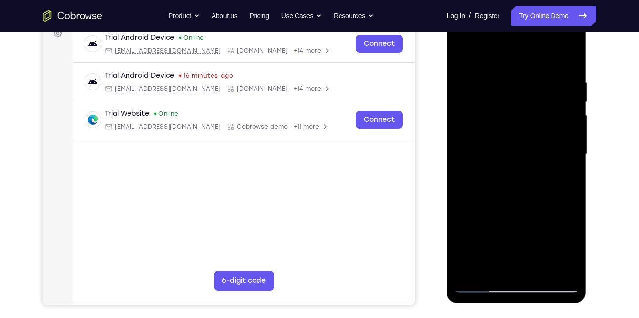
scroll to position [168, 0]
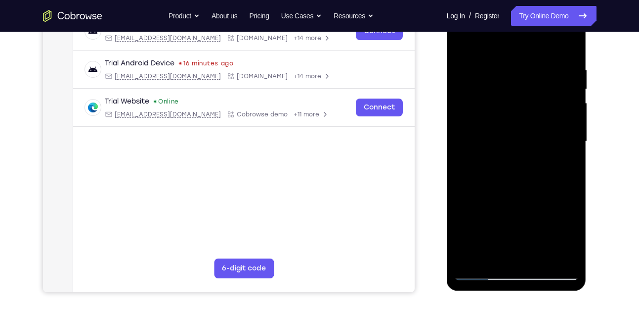
click at [515, 218] on div at bounding box center [517, 141] width 125 height 277
click at [537, 219] on div at bounding box center [517, 141] width 125 height 277
click at [516, 217] on div at bounding box center [517, 141] width 125 height 277
click at [548, 184] on div at bounding box center [517, 141] width 125 height 277
click at [526, 204] on div at bounding box center [517, 141] width 125 height 277
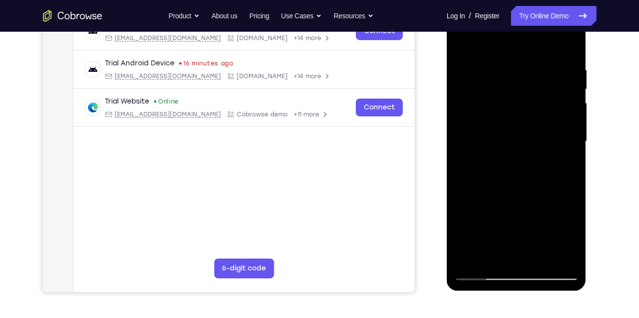
click at [516, 219] on div at bounding box center [517, 141] width 125 height 277
click at [494, 236] on div at bounding box center [517, 141] width 125 height 277
click at [509, 200] on div at bounding box center [517, 141] width 125 height 277
click at [548, 186] on div at bounding box center [517, 141] width 125 height 277
click at [514, 217] on div at bounding box center [517, 141] width 125 height 277
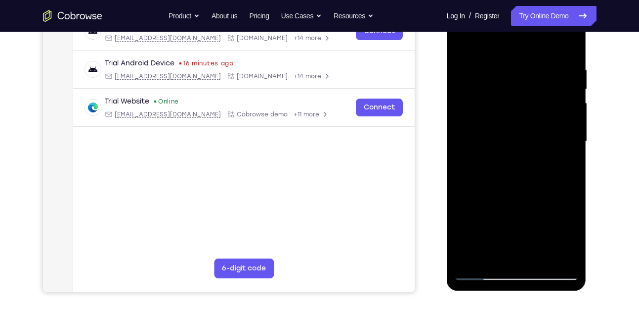
click at [536, 220] on div at bounding box center [517, 141] width 125 height 277
click at [562, 219] on div at bounding box center [517, 141] width 125 height 277
click at [548, 185] on div at bounding box center [517, 141] width 125 height 277
click at [561, 201] on div at bounding box center [517, 141] width 125 height 277
click at [527, 219] on div at bounding box center [517, 141] width 125 height 277
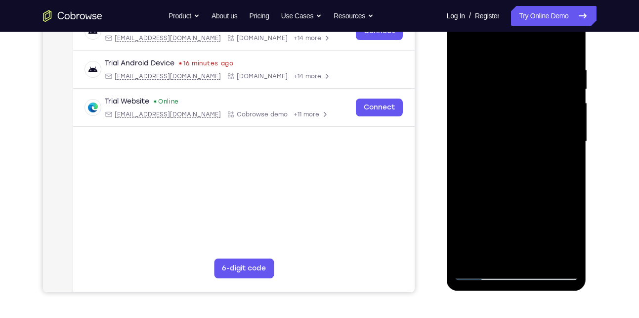
click at [508, 236] on div at bounding box center [517, 141] width 125 height 277
click at [549, 184] on div at bounding box center [517, 141] width 125 height 277
click at [507, 223] on div at bounding box center [517, 141] width 125 height 277
click at [528, 236] on div at bounding box center [517, 141] width 125 height 277
click at [551, 185] on div at bounding box center [517, 141] width 125 height 277
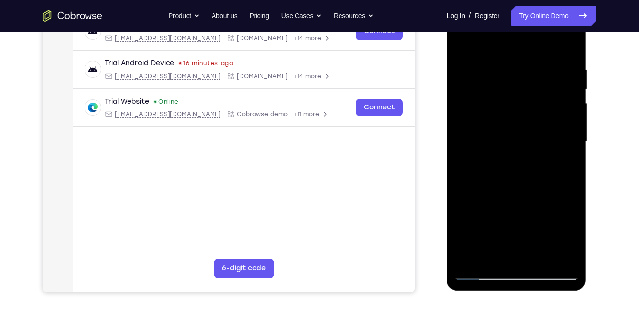
click at [549, 217] on div at bounding box center [517, 141] width 125 height 277
click at [460, 219] on div at bounding box center [517, 141] width 125 height 277
click at [545, 186] on div at bounding box center [517, 141] width 125 height 277
click at [562, 218] on div at bounding box center [517, 141] width 125 height 277
click at [528, 237] on div at bounding box center [517, 141] width 125 height 277
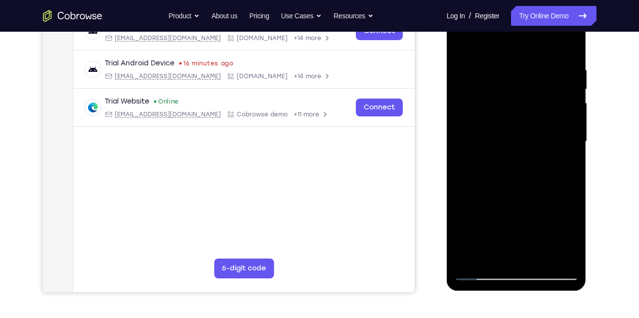
click at [475, 219] on div at bounding box center [517, 141] width 125 height 277
click at [538, 201] on div at bounding box center [517, 141] width 125 height 277
click at [575, 234] on div at bounding box center [517, 141] width 125 height 277
click at [480, 219] on div at bounding box center [517, 141] width 125 height 277
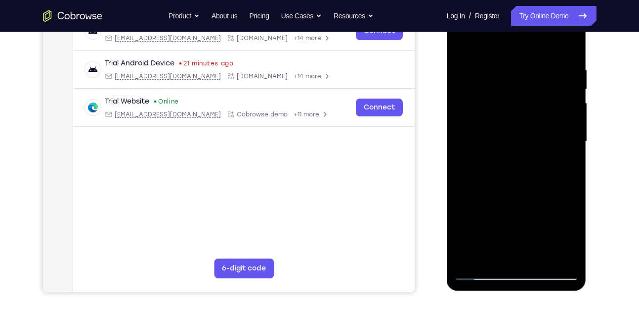
click at [474, 218] on div at bounding box center [517, 141] width 125 height 277
click at [539, 201] on div at bounding box center [517, 141] width 125 height 277
click at [522, 251] on div at bounding box center [517, 141] width 125 height 277
click at [550, 219] on div at bounding box center [517, 141] width 125 height 277
click at [460, 220] on div at bounding box center [517, 141] width 125 height 277
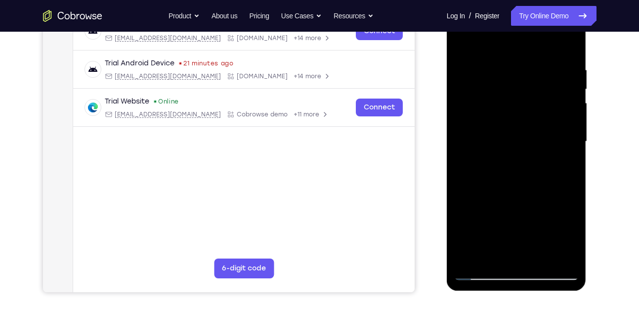
click at [546, 187] on div at bounding box center [517, 141] width 125 height 277
click at [538, 202] on div at bounding box center [517, 141] width 125 height 277
click at [527, 217] on div at bounding box center [517, 141] width 125 height 277
click at [493, 197] on div at bounding box center [517, 141] width 125 height 277
click at [528, 235] on div at bounding box center [517, 141] width 125 height 277
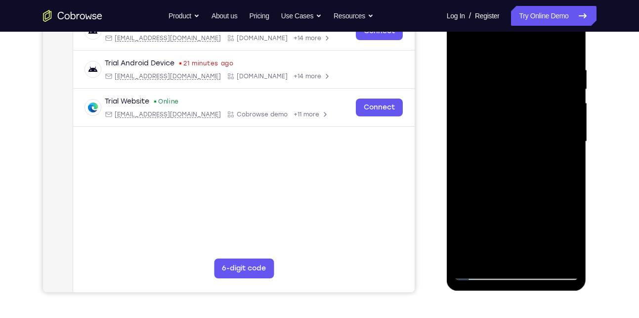
click at [507, 219] on div at bounding box center [517, 141] width 125 height 277
click at [506, 234] on div at bounding box center [517, 141] width 125 height 277
click at [561, 165] on div at bounding box center [517, 141] width 125 height 277
click at [495, 219] on div at bounding box center [517, 141] width 125 height 277
click at [473, 219] on div at bounding box center [517, 141] width 125 height 277
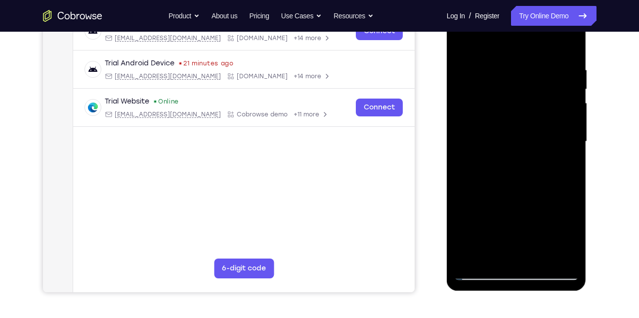
click at [547, 185] on div at bounding box center [517, 141] width 125 height 277
click at [530, 236] on div at bounding box center [517, 141] width 125 height 277
click at [563, 199] on div at bounding box center [517, 141] width 125 height 277
click at [460, 219] on div at bounding box center [517, 141] width 125 height 277
click at [525, 217] on div at bounding box center [517, 141] width 125 height 277
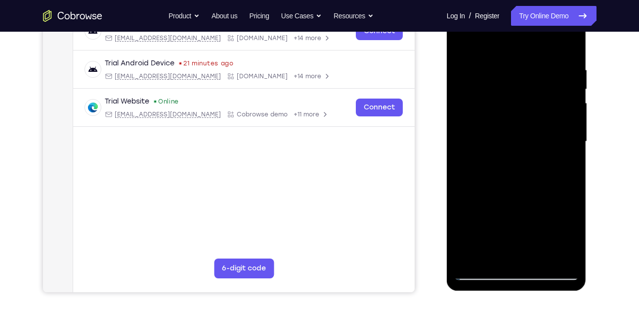
click at [483, 219] on div at bounding box center [517, 141] width 125 height 277
click at [537, 217] on div at bounding box center [517, 141] width 125 height 277
click at [504, 234] on div at bounding box center [517, 141] width 125 height 277
click at [517, 184] on div at bounding box center [517, 141] width 125 height 277
click at [506, 201] on div at bounding box center [517, 141] width 125 height 277
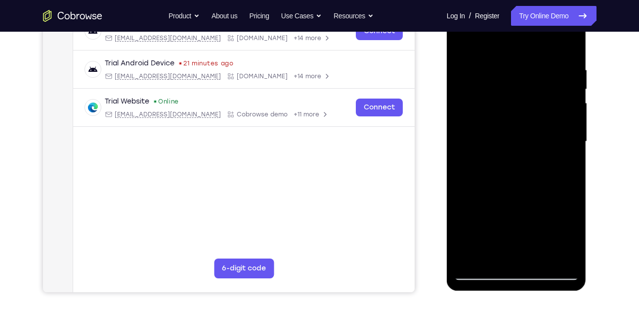
click at [560, 203] on div at bounding box center [517, 141] width 125 height 277
click at [570, 233] on div at bounding box center [517, 141] width 125 height 277
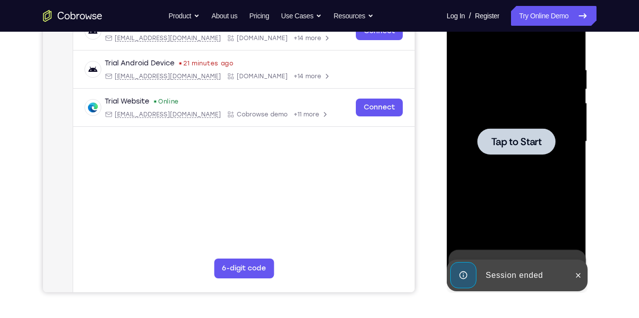
click at [544, 190] on div at bounding box center [517, 141] width 125 height 277
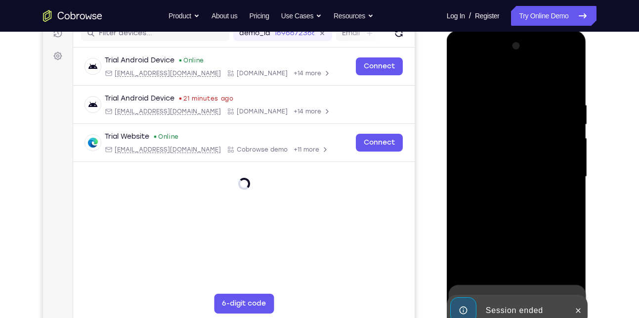
scroll to position [194, 0]
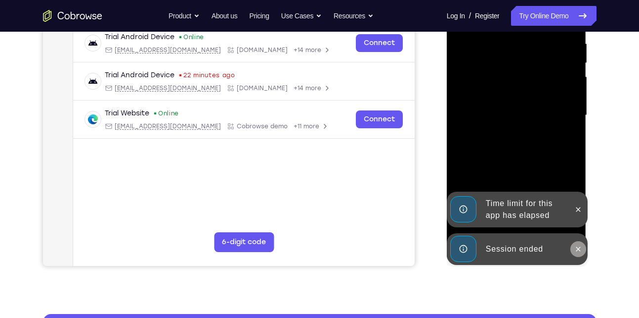
click at [577, 248] on icon at bounding box center [579, 249] width 8 height 8
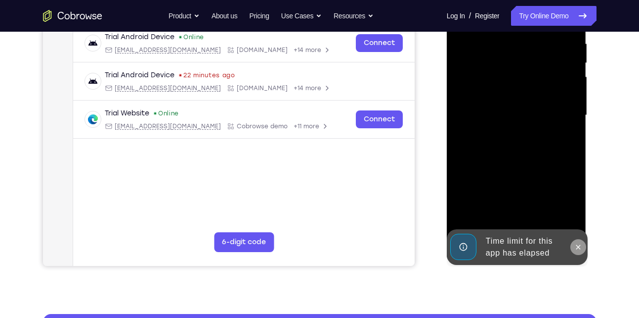
click at [577, 245] on icon at bounding box center [579, 246] width 4 height 4
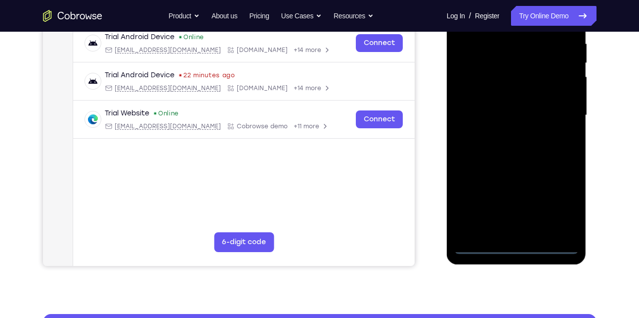
click at [521, 247] on div at bounding box center [517, 115] width 125 height 277
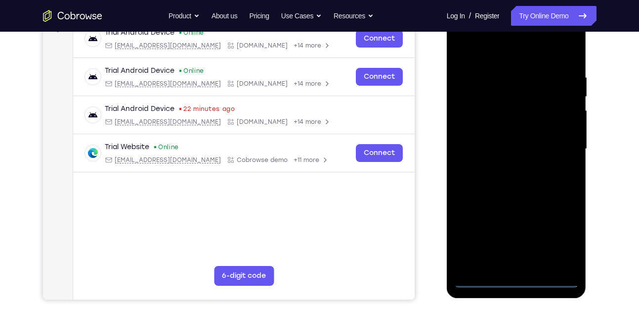
click at [561, 236] on div at bounding box center [517, 148] width 125 height 277
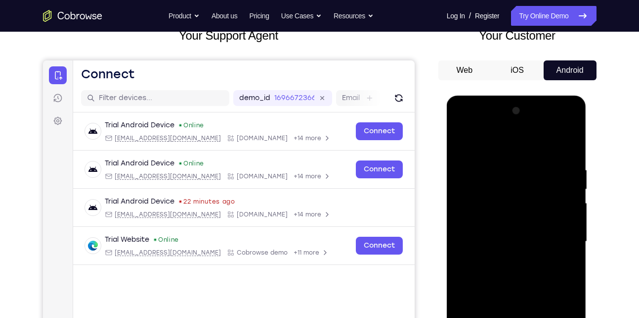
scroll to position [67, 0]
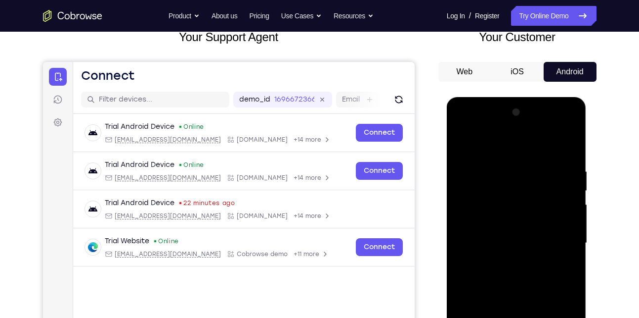
click at [463, 128] on div at bounding box center [517, 242] width 125 height 277
click at [559, 238] on div at bounding box center [517, 242] width 125 height 277
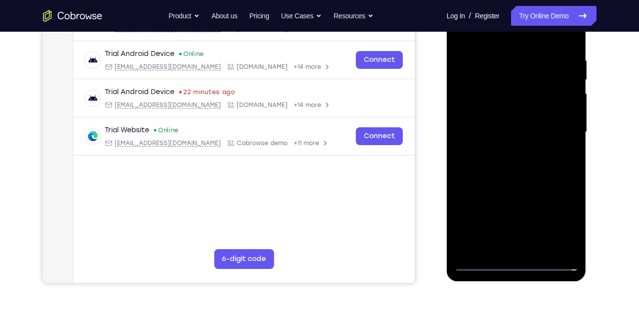
scroll to position [182, 0]
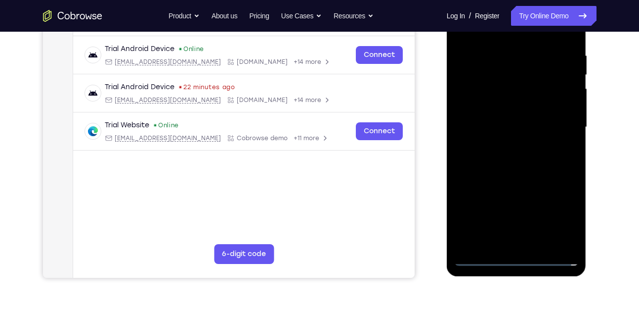
click at [525, 242] on div at bounding box center [517, 127] width 125 height 277
click at [504, 122] on div at bounding box center [517, 127] width 125 height 277
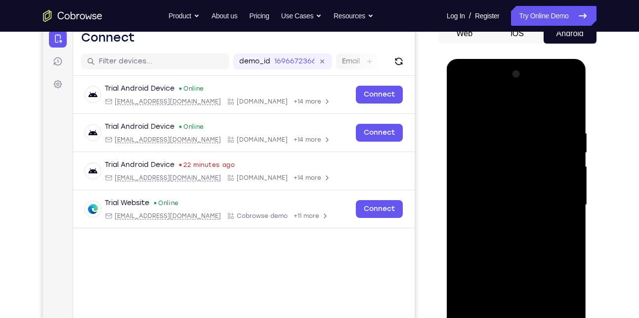
scroll to position [104, 0]
click at [480, 182] on div at bounding box center [517, 205] width 125 height 277
click at [506, 203] on div at bounding box center [517, 205] width 125 height 277
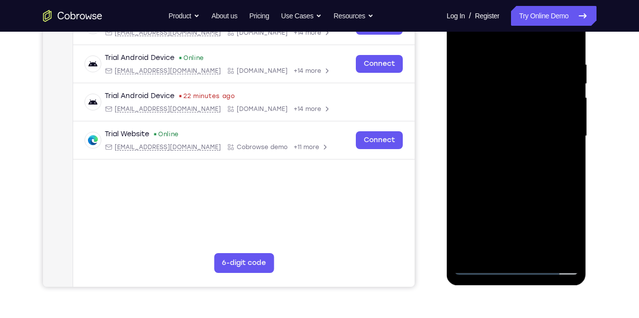
scroll to position [182, 0]
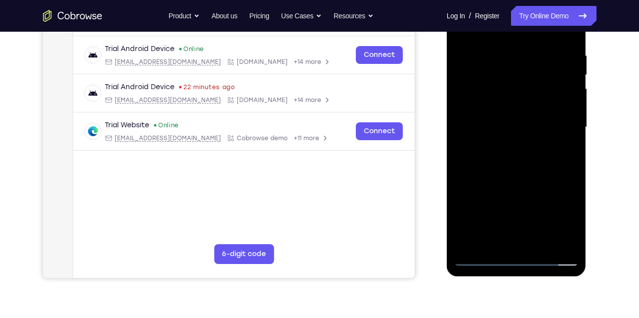
click at [527, 154] on div at bounding box center [517, 127] width 125 height 277
click at [541, 242] on div at bounding box center [517, 127] width 125 height 277
click at [521, 162] on div at bounding box center [517, 127] width 125 height 277
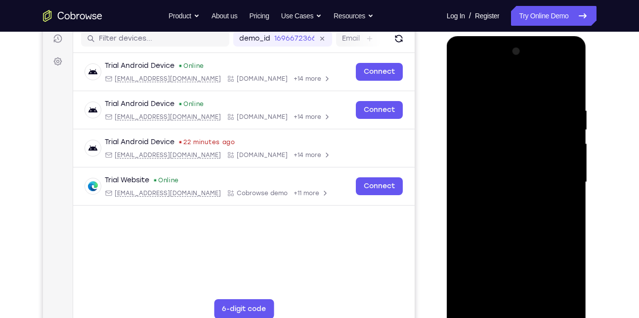
scroll to position [127, 0]
click at [557, 198] on div at bounding box center [517, 182] width 125 height 277
click at [516, 177] on div at bounding box center [517, 182] width 125 height 277
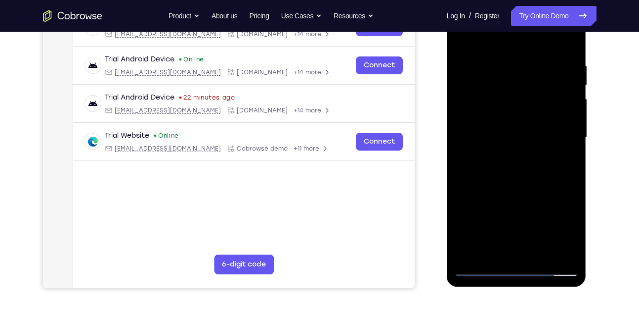
scroll to position [181, 0]
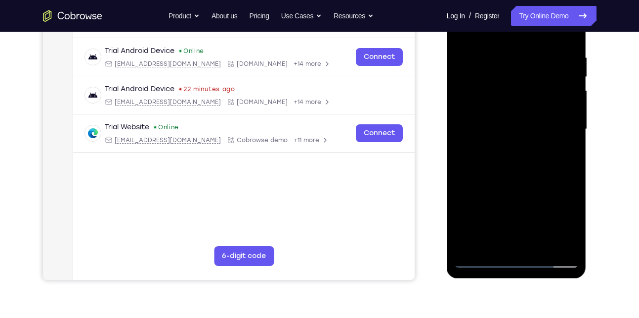
click at [498, 237] on div at bounding box center [517, 129] width 125 height 277
click at [533, 171] on div at bounding box center [517, 129] width 125 height 277
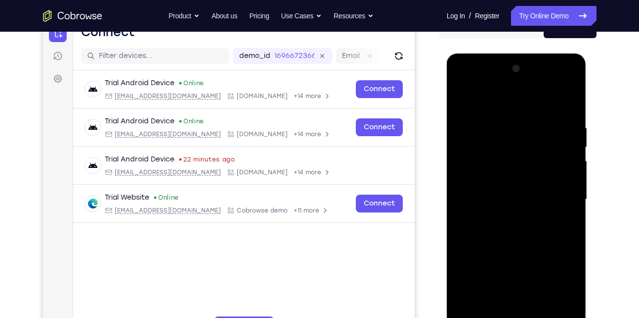
scroll to position [110, 0]
click at [491, 131] on div at bounding box center [517, 199] width 125 height 277
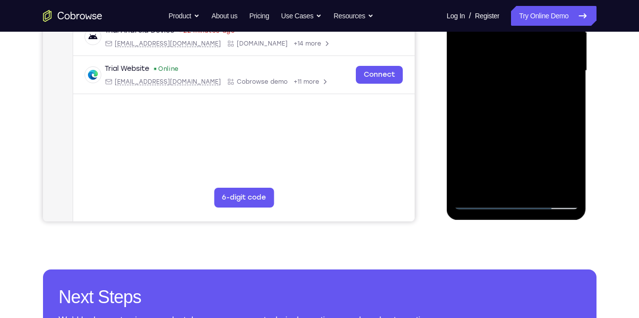
scroll to position [240, 0]
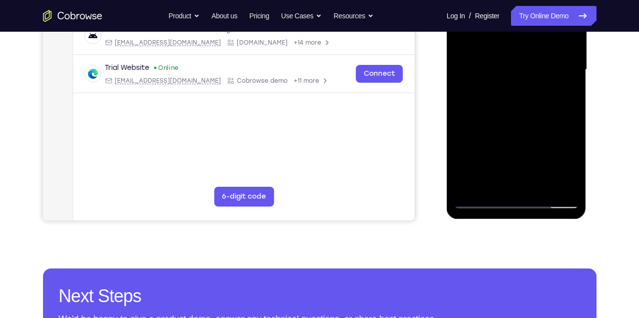
click at [511, 184] on div at bounding box center [517, 69] width 125 height 277
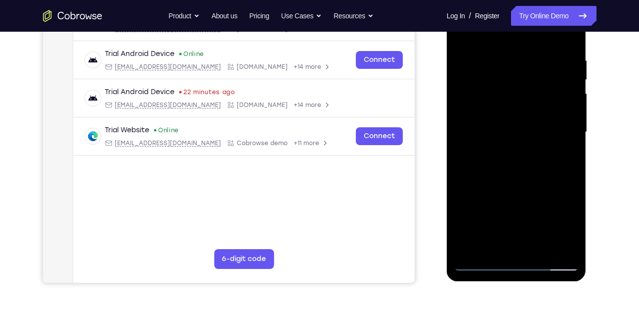
scroll to position [175, 0]
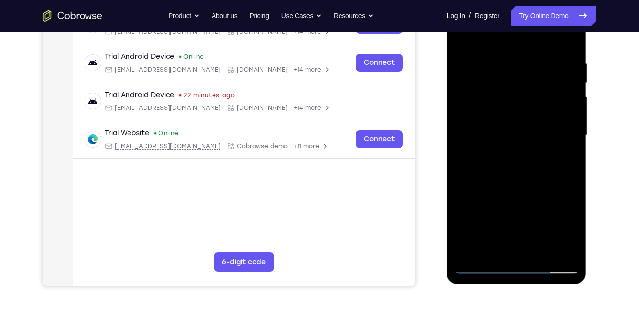
drag, startPoint x: 494, startPoint y: 233, endPoint x: 526, endPoint y: 148, distance: 90.3
click at [526, 148] on div at bounding box center [517, 135] width 125 height 277
drag, startPoint x: 497, startPoint y: 244, endPoint x: 529, endPoint y: 163, distance: 87.7
click at [529, 163] on div at bounding box center [517, 135] width 125 height 277
drag, startPoint x: 500, startPoint y: 235, endPoint x: 531, endPoint y: 156, distance: 85.7
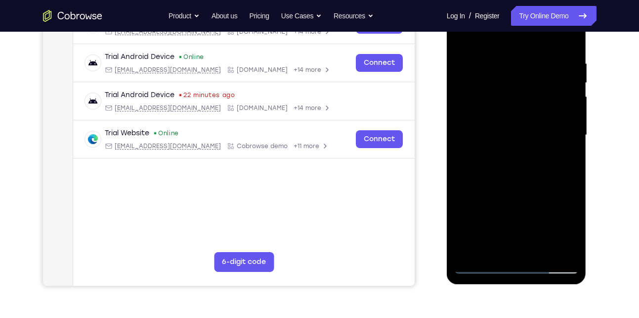
click at [531, 156] on div at bounding box center [517, 135] width 125 height 277
drag, startPoint x: 496, startPoint y: 238, endPoint x: 532, endPoint y: 155, distance: 90.1
click at [532, 155] on div at bounding box center [517, 135] width 125 height 277
drag, startPoint x: 507, startPoint y: 239, endPoint x: 532, endPoint y: 155, distance: 87.6
click at [532, 155] on div at bounding box center [517, 135] width 125 height 277
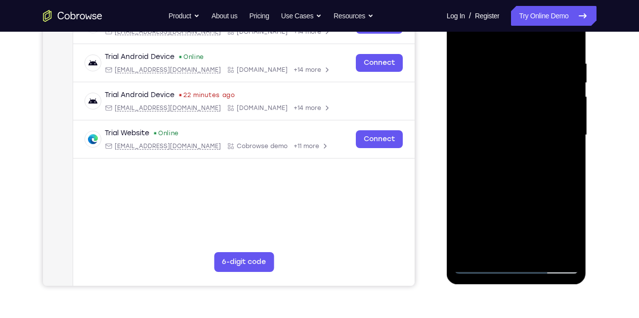
click at [475, 229] on div at bounding box center [517, 135] width 125 height 277
click at [482, 201] on div at bounding box center [517, 135] width 125 height 277
click at [559, 247] on div at bounding box center [517, 135] width 125 height 277
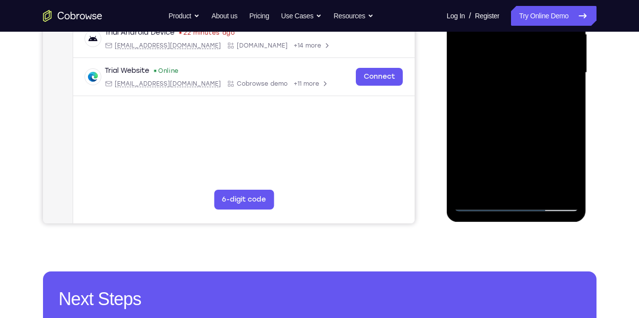
scroll to position [237, 0]
click at [480, 206] on div at bounding box center [517, 72] width 125 height 277
click at [479, 205] on div at bounding box center [517, 72] width 125 height 277
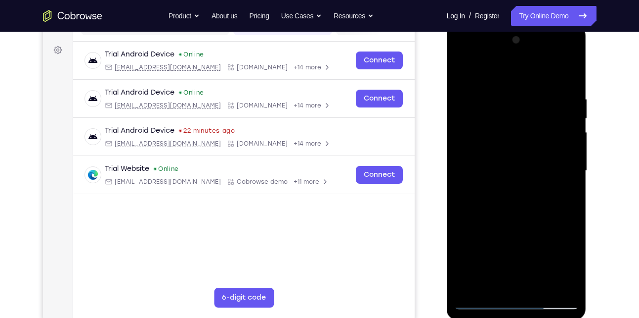
scroll to position [175, 0]
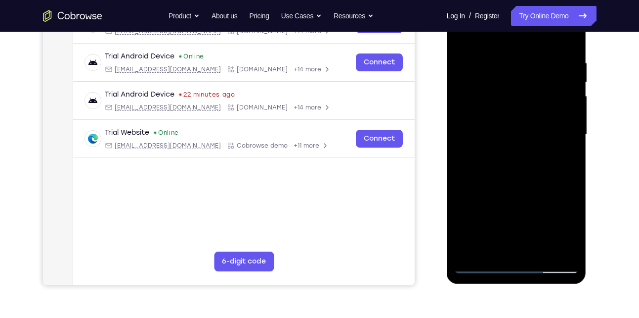
click at [489, 244] on div at bounding box center [517, 134] width 125 height 277
click at [491, 211] on div at bounding box center [517, 134] width 125 height 277
click at [476, 209] on div at bounding box center [517, 134] width 125 height 277
click at [548, 178] on div at bounding box center [517, 134] width 125 height 277
click at [528, 229] on div at bounding box center [517, 134] width 125 height 277
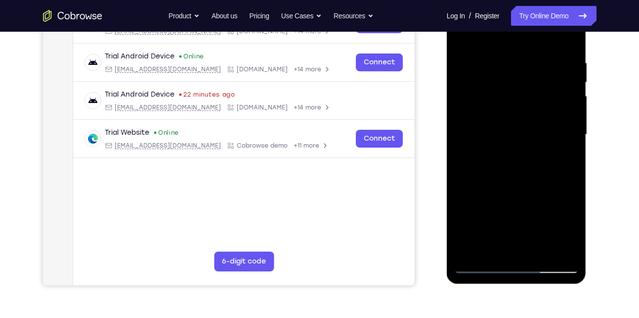
click at [561, 193] on div at bounding box center [517, 134] width 125 height 277
click at [458, 208] on div at bounding box center [517, 134] width 125 height 277
click at [524, 208] on div at bounding box center [517, 134] width 125 height 277
click at [481, 208] on div at bounding box center [517, 134] width 125 height 277
click at [537, 208] on div at bounding box center [517, 134] width 125 height 277
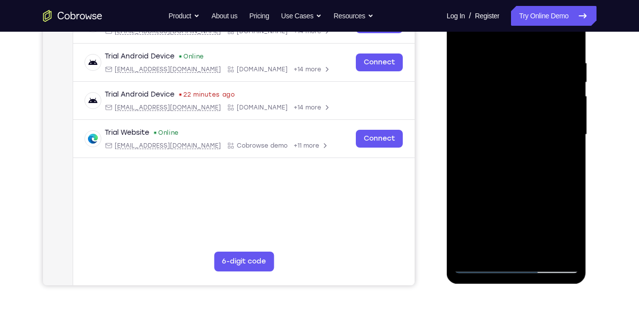
click at [506, 228] on div at bounding box center [517, 134] width 125 height 277
click at [521, 176] on div at bounding box center [517, 134] width 125 height 277
click at [565, 157] on div at bounding box center [517, 134] width 125 height 277
click at [501, 191] on div at bounding box center [517, 134] width 125 height 277
click at [493, 209] on div at bounding box center [517, 134] width 125 height 277
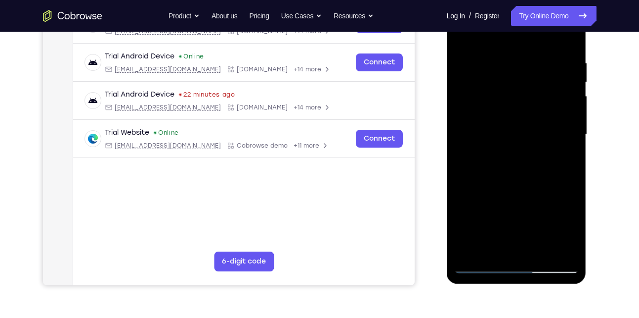
click at [525, 208] on div at bounding box center [517, 134] width 125 height 277
click at [507, 211] on div at bounding box center [517, 134] width 125 height 277
click at [562, 210] on div at bounding box center [517, 134] width 125 height 277
click at [548, 180] on div at bounding box center [517, 134] width 125 height 277
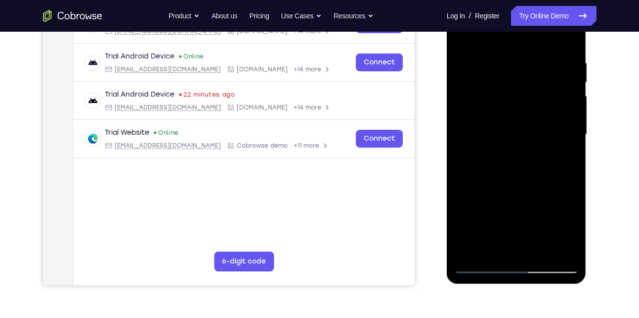
click at [571, 227] on div at bounding box center [517, 134] width 125 height 277
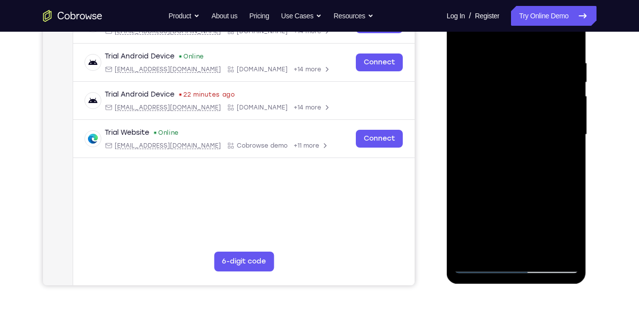
click at [571, 227] on div at bounding box center [517, 134] width 125 height 277
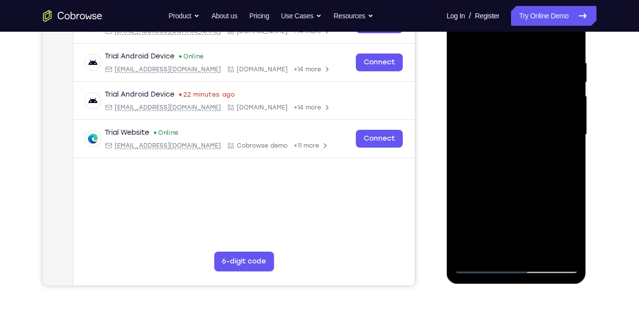
click at [571, 227] on div at bounding box center [517, 134] width 125 height 277
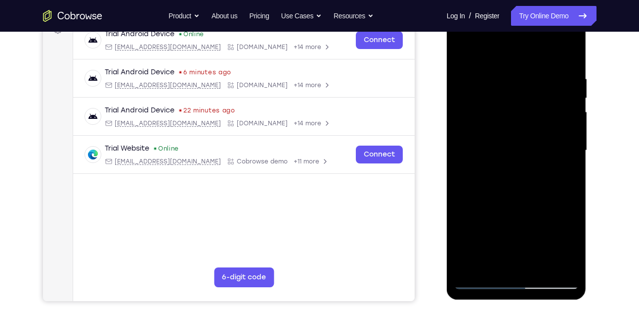
scroll to position [161, 0]
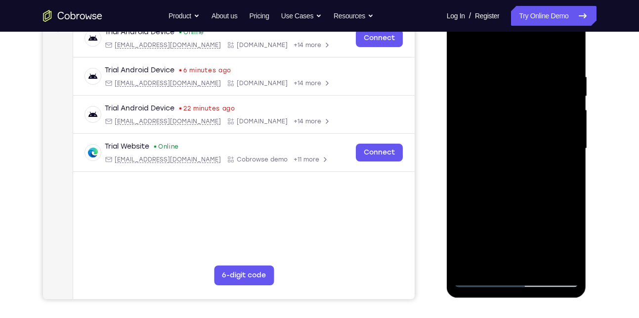
click at [504, 224] on div at bounding box center [517, 148] width 125 height 277
click at [468, 222] on div at bounding box center [517, 148] width 125 height 277
click at [537, 206] on div at bounding box center [517, 148] width 125 height 277
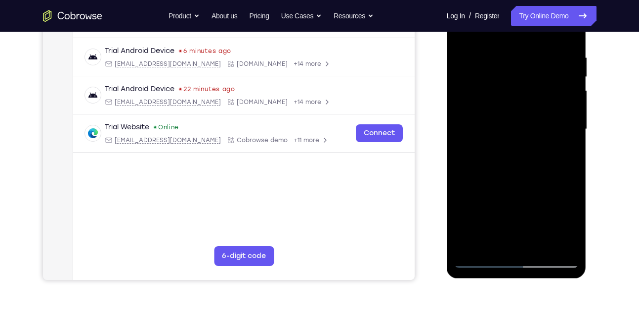
click at [550, 172] on div at bounding box center [517, 129] width 125 height 277
click at [460, 205] on div at bounding box center [517, 129] width 125 height 277
click at [514, 205] on div at bounding box center [517, 129] width 125 height 277
click at [483, 206] on div at bounding box center [517, 129] width 125 height 277
click at [506, 187] on div at bounding box center [517, 129] width 125 height 277
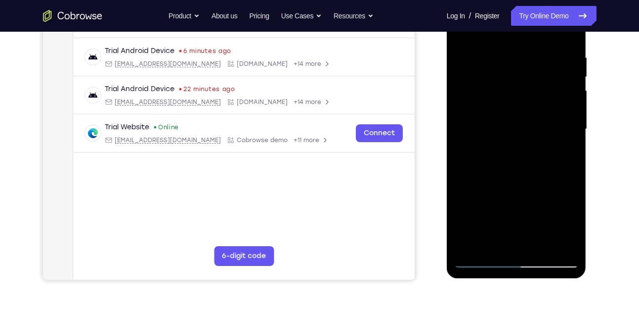
click at [548, 173] on div at bounding box center [517, 129] width 125 height 277
click at [505, 201] on div at bounding box center [517, 129] width 125 height 277
click at [496, 189] on div at bounding box center [517, 129] width 125 height 277
click at [473, 186] on div at bounding box center [517, 129] width 125 height 277
click at [526, 205] on div at bounding box center [517, 129] width 125 height 277
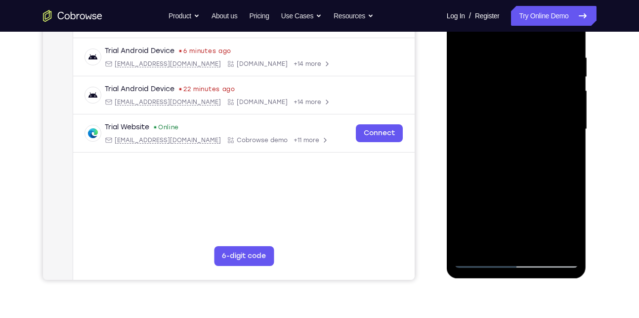
click at [537, 207] on div at bounding box center [517, 129] width 125 height 277
click at [515, 207] on div at bounding box center [517, 129] width 125 height 277
click at [517, 171] on div at bounding box center [517, 129] width 125 height 277
click at [573, 224] on div at bounding box center [517, 129] width 125 height 277
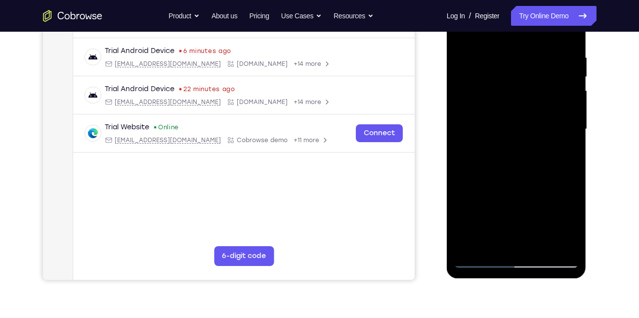
click at [573, 224] on div at bounding box center [517, 129] width 125 height 277
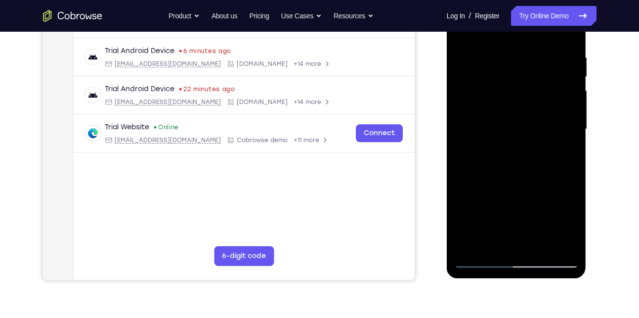
click at [573, 224] on div at bounding box center [517, 129] width 125 height 277
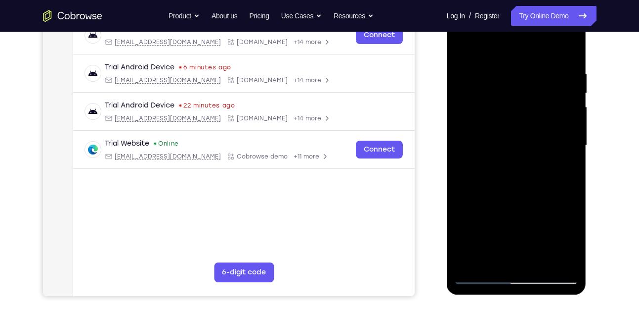
scroll to position [179, 0]
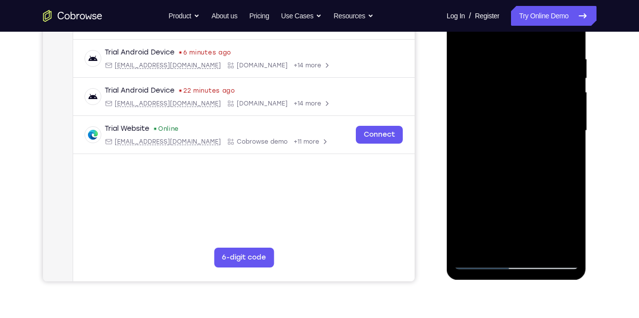
click at [503, 187] on div at bounding box center [517, 130] width 125 height 277
click at [481, 206] on div at bounding box center [517, 130] width 125 height 277
click at [536, 188] on div at bounding box center [517, 130] width 125 height 277
click at [519, 241] on div at bounding box center [517, 130] width 125 height 277
click at [561, 206] on div at bounding box center [517, 130] width 125 height 277
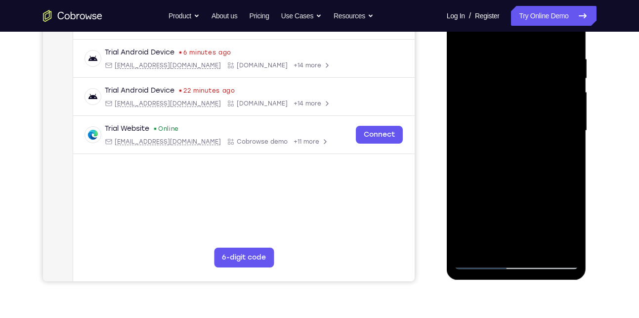
click at [507, 208] on div at bounding box center [517, 130] width 125 height 277
click at [518, 208] on div at bounding box center [517, 130] width 125 height 277
click at [549, 207] on div at bounding box center [517, 130] width 125 height 277
click at [545, 174] on div at bounding box center [517, 130] width 125 height 277
click at [561, 206] on div at bounding box center [517, 130] width 125 height 277
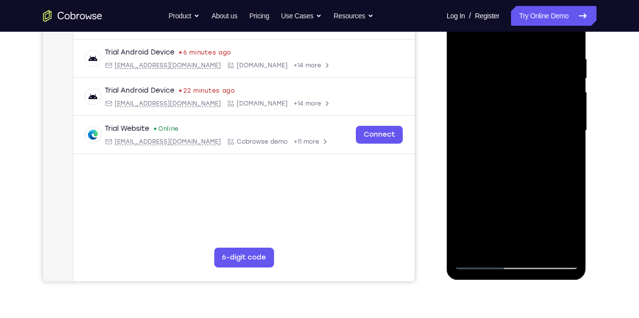
click at [529, 205] on div at bounding box center [517, 130] width 125 height 277
click at [483, 208] on div at bounding box center [517, 130] width 125 height 277
click at [494, 222] on div at bounding box center [517, 130] width 125 height 277
click at [516, 174] on div at bounding box center [517, 130] width 125 height 277
click at [525, 188] on div at bounding box center [517, 130] width 125 height 277
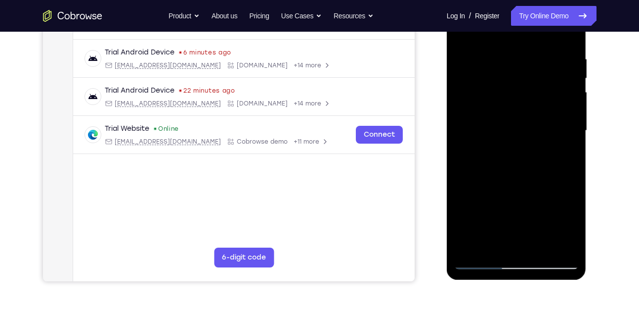
click at [517, 206] on div at bounding box center [517, 130] width 125 height 277
click at [485, 206] on div at bounding box center [517, 130] width 125 height 277
click at [537, 223] on div at bounding box center [517, 130] width 125 height 277
click at [546, 173] on div at bounding box center [517, 130] width 125 height 277
click at [518, 208] on div at bounding box center [517, 130] width 125 height 277
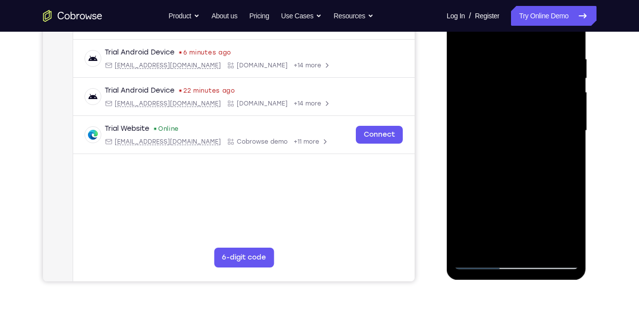
click at [497, 188] on div at bounding box center [517, 130] width 125 height 277
click at [506, 204] on div at bounding box center [517, 130] width 125 height 277
click at [538, 190] on div at bounding box center [517, 130] width 125 height 277
click at [527, 223] on div at bounding box center [517, 130] width 125 height 277
click at [504, 206] on div at bounding box center [517, 130] width 125 height 277
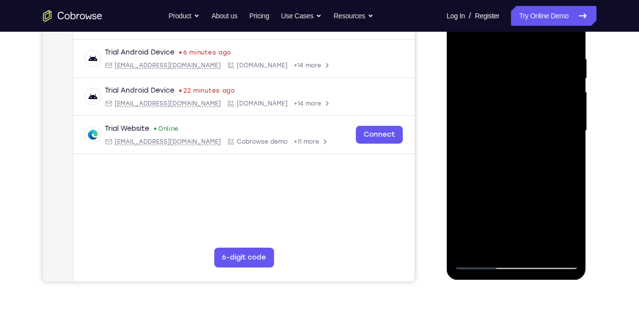
click at [561, 206] on div at bounding box center [517, 130] width 125 height 277
click at [546, 174] on div at bounding box center [517, 130] width 125 height 277
click at [493, 206] on div at bounding box center [517, 130] width 125 height 277
click at [472, 206] on div at bounding box center [517, 130] width 125 height 277
click at [548, 176] on div at bounding box center [517, 130] width 125 height 277
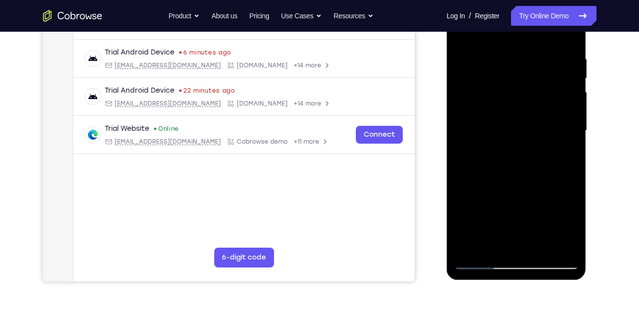
click at [515, 208] on div at bounding box center [517, 130] width 125 height 277
click at [573, 224] on div at bounding box center [517, 130] width 125 height 277
click at [529, 209] on div at bounding box center [517, 130] width 125 height 277
click at [494, 189] on div at bounding box center [517, 130] width 125 height 277
click at [493, 227] on div at bounding box center [517, 130] width 125 height 277
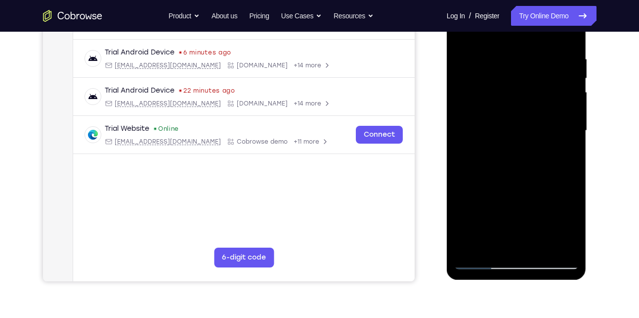
click at [482, 209] on div at bounding box center [517, 130] width 125 height 277
click at [492, 211] on div at bounding box center [517, 130] width 125 height 277
click at [516, 204] on div at bounding box center [517, 130] width 125 height 277
click at [519, 174] on div at bounding box center [517, 130] width 125 height 277
click at [548, 207] on div at bounding box center [517, 130] width 125 height 277
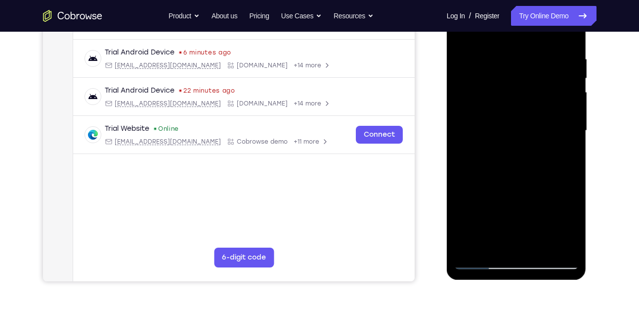
click at [527, 190] on div at bounding box center [517, 130] width 125 height 277
click at [539, 206] on div at bounding box center [517, 130] width 125 height 277
click at [559, 225] on div at bounding box center [517, 130] width 125 height 277
click at [484, 207] on div at bounding box center [517, 130] width 125 height 277
click at [455, 205] on div at bounding box center [517, 130] width 125 height 277
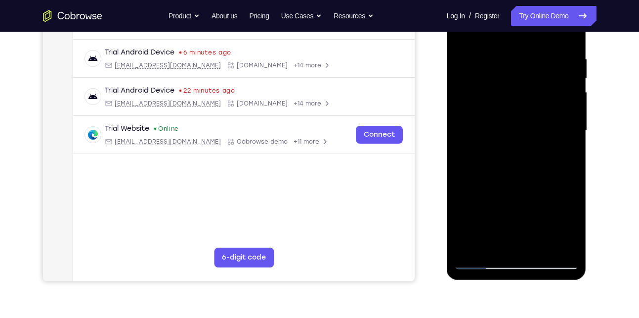
click at [550, 174] on div at bounding box center [517, 130] width 125 height 277
click at [515, 208] on div at bounding box center [517, 130] width 125 height 277
click at [505, 208] on div at bounding box center [517, 130] width 125 height 277
click at [505, 186] on div at bounding box center [517, 130] width 125 height 277
click at [494, 228] on div at bounding box center [517, 130] width 125 height 277
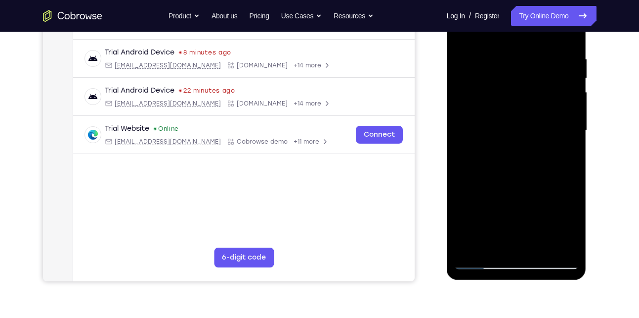
click at [474, 191] on div at bounding box center [517, 130] width 125 height 277
click at [536, 188] on div at bounding box center [517, 130] width 125 height 277
click at [548, 172] on div at bounding box center [517, 130] width 125 height 277
click at [559, 224] on div at bounding box center [517, 130] width 125 height 277
click at [506, 224] on div at bounding box center [517, 130] width 125 height 277
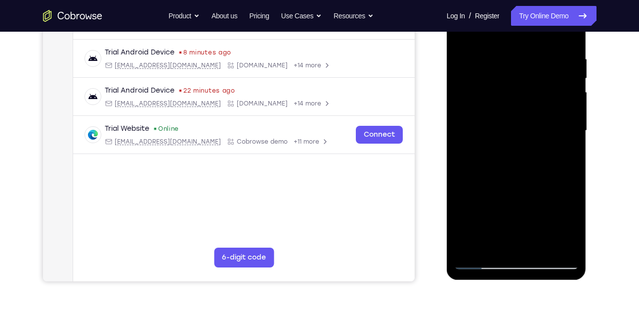
click at [565, 156] on div at bounding box center [517, 130] width 125 height 277
click at [563, 154] on div at bounding box center [517, 130] width 125 height 277
click at [551, 134] on div at bounding box center [517, 130] width 125 height 277
click at [536, 218] on div at bounding box center [517, 130] width 125 height 277
click at [521, 206] on div at bounding box center [517, 130] width 125 height 277
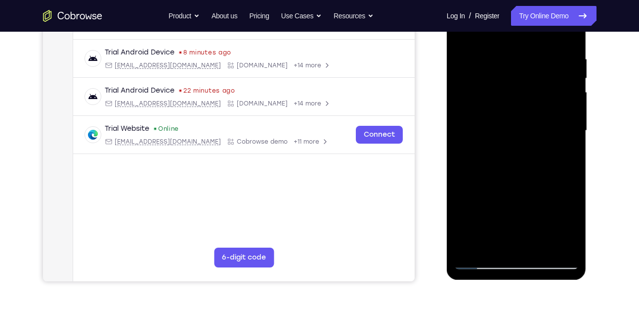
click at [507, 127] on div at bounding box center [517, 130] width 125 height 277
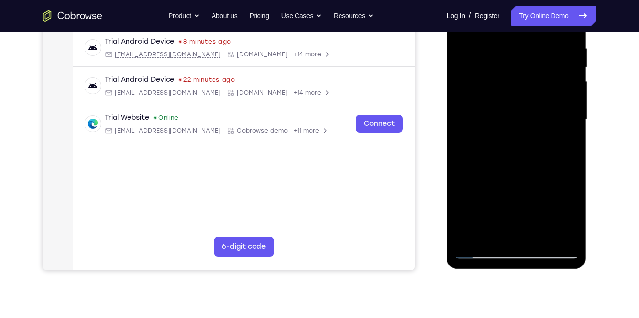
scroll to position [193, 0]
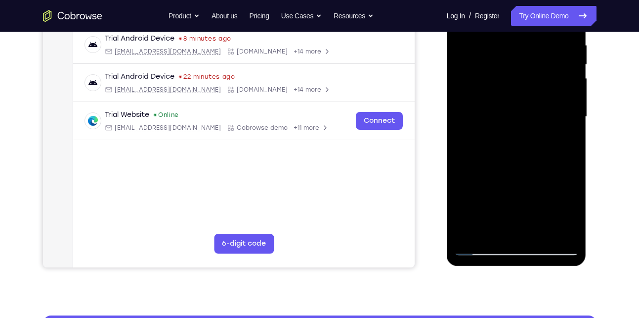
click at [488, 226] on div at bounding box center [517, 116] width 125 height 277
click at [514, 190] on div at bounding box center [517, 116] width 125 height 277
click at [537, 193] on div at bounding box center [517, 116] width 125 height 277
click at [516, 194] on div at bounding box center [517, 116] width 125 height 277
click at [550, 161] on div at bounding box center [517, 116] width 125 height 277
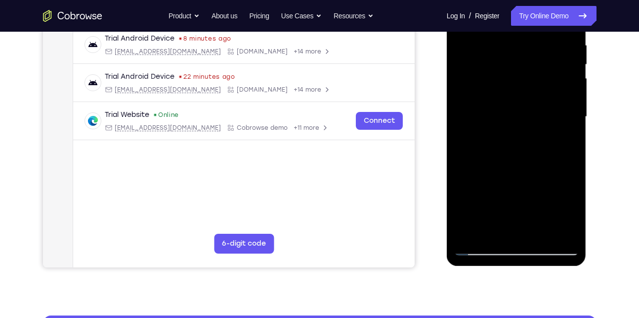
click at [538, 174] on div at bounding box center [517, 116] width 125 height 277
click at [573, 209] on div at bounding box center [517, 116] width 125 height 277
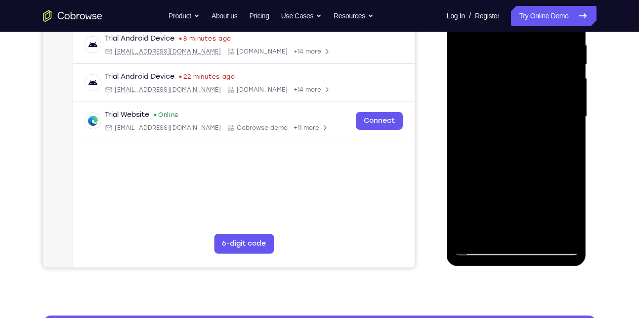
click at [573, 209] on div at bounding box center [517, 116] width 125 height 277
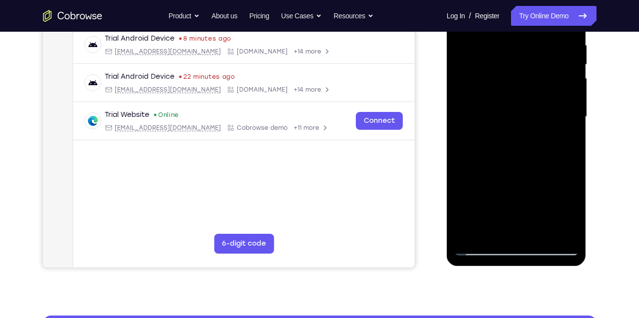
click at [538, 177] on div at bounding box center [517, 116] width 125 height 277
click at [570, 207] on div at bounding box center [517, 116] width 125 height 277
click at [519, 193] on div at bounding box center [517, 116] width 125 height 277
click at [506, 193] on div at bounding box center [517, 116] width 125 height 277
click at [550, 193] on div at bounding box center [517, 116] width 125 height 277
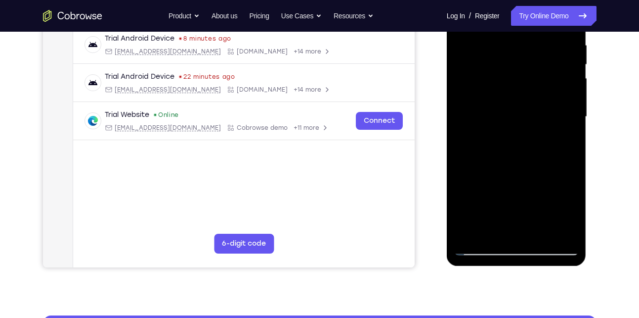
click at [493, 214] on div at bounding box center [517, 116] width 125 height 277
click at [518, 191] on div at bounding box center [517, 116] width 125 height 277
click at [561, 214] on div at bounding box center [517, 116] width 125 height 277
click at [509, 213] on div at bounding box center [517, 116] width 125 height 277
click at [550, 161] on div at bounding box center [517, 116] width 125 height 277
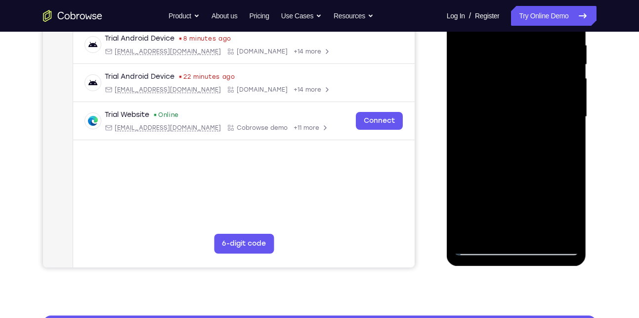
click at [538, 178] on div at bounding box center [517, 116] width 125 height 277
click at [474, 193] on div at bounding box center [517, 116] width 125 height 277
click at [529, 190] on div at bounding box center [517, 116] width 125 height 277
drag, startPoint x: 537, startPoint y: 193, endPoint x: 507, endPoint y: 210, distance: 34.4
click at [507, 210] on div at bounding box center [517, 116] width 125 height 277
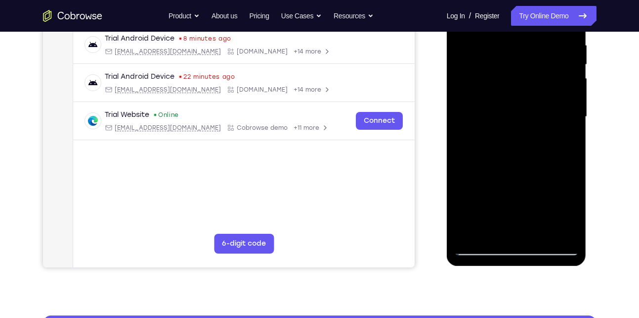
click at [507, 210] on div at bounding box center [517, 116] width 125 height 277
click at [573, 213] on div at bounding box center [517, 116] width 125 height 277
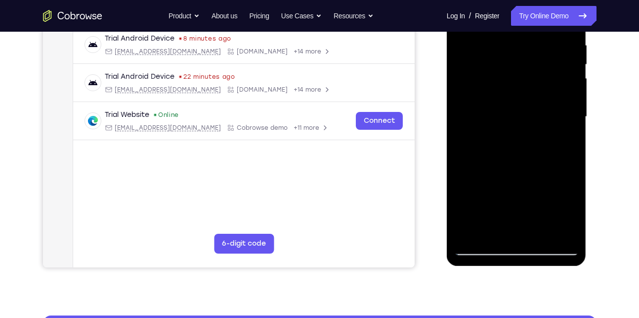
click at [573, 213] on div at bounding box center [517, 116] width 125 height 277
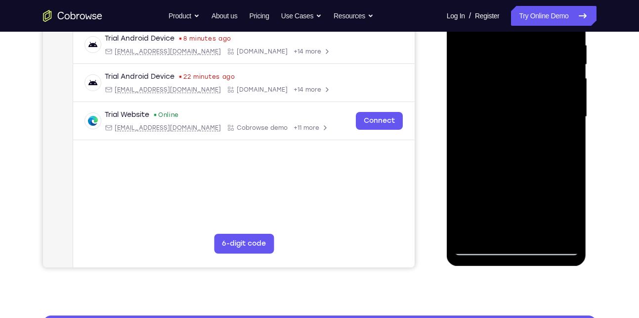
click at [573, 213] on div at bounding box center [517, 116] width 125 height 277
click at [517, 227] on div at bounding box center [517, 116] width 125 height 277
click at [538, 177] on div at bounding box center [517, 116] width 125 height 277
click at [473, 195] on div at bounding box center [517, 116] width 125 height 277
click at [526, 195] on div at bounding box center [517, 116] width 125 height 277
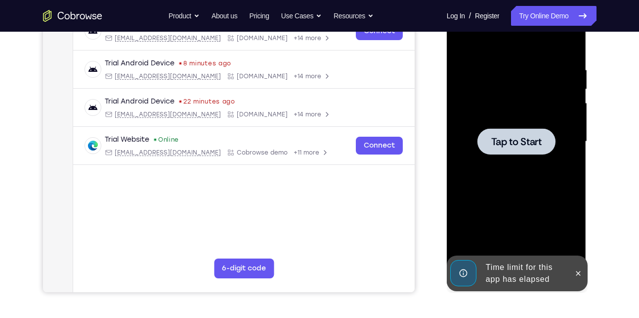
scroll to position [196, 0]
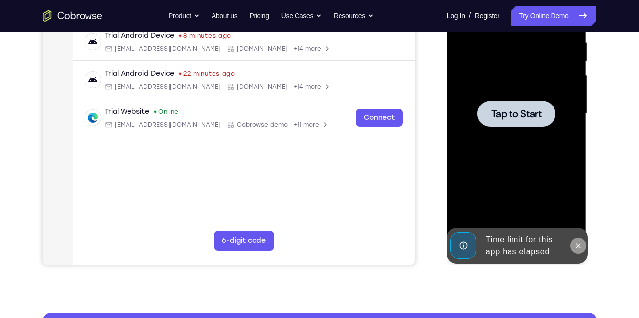
click at [579, 242] on icon at bounding box center [579, 245] width 8 height 8
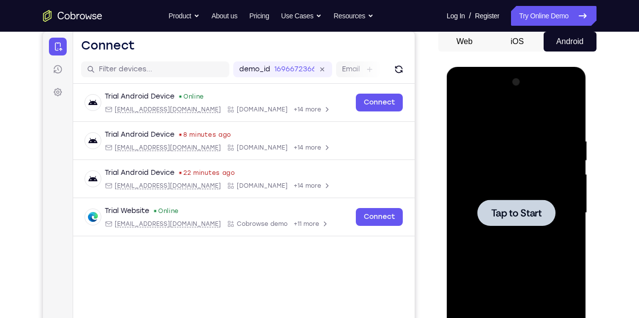
scroll to position [96, 0]
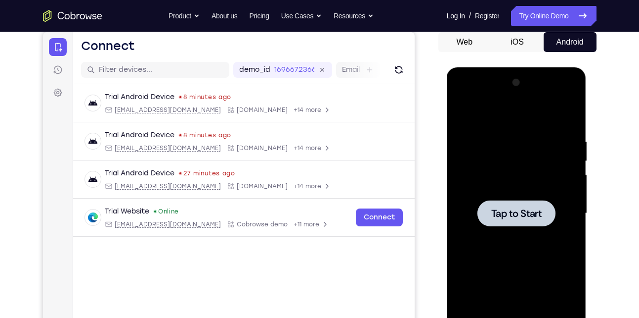
click at [523, 212] on span "Tap to Start" at bounding box center [517, 213] width 50 height 10
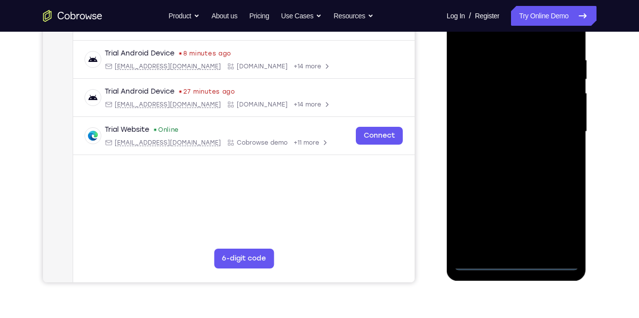
scroll to position [180, 0]
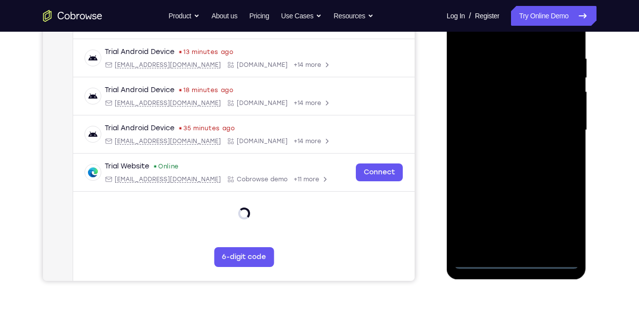
click at [516, 258] on div at bounding box center [517, 130] width 125 height 277
click at [559, 221] on div at bounding box center [517, 130] width 125 height 277
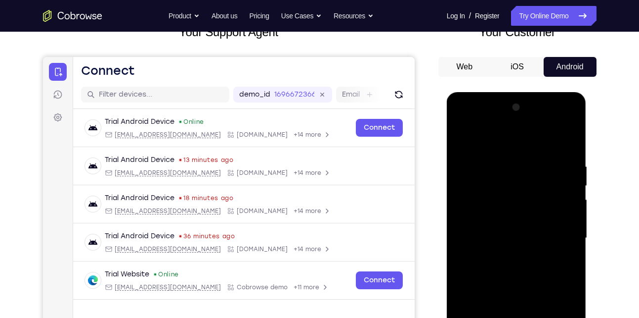
scroll to position [71, 0]
click at [465, 122] on div at bounding box center [517, 238] width 125 height 277
click at [559, 230] on div at bounding box center [517, 238] width 125 height 277
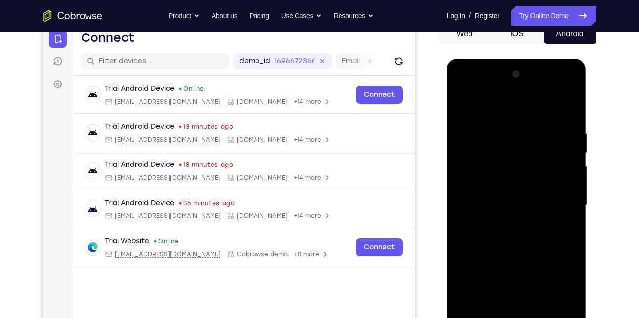
scroll to position [112, 0]
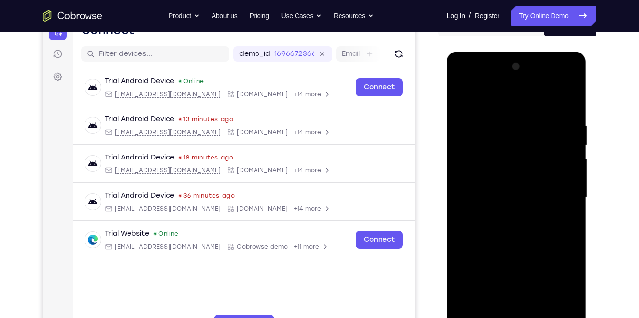
click at [507, 215] on div at bounding box center [517, 197] width 125 height 277
click at [501, 184] on div at bounding box center [517, 197] width 125 height 277
click at [490, 178] on div at bounding box center [517, 197] width 125 height 277
click at [500, 198] on div at bounding box center [517, 197] width 125 height 277
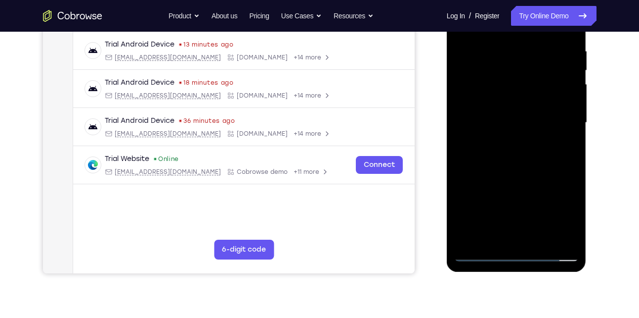
scroll to position [186, 0]
click at [526, 147] on div at bounding box center [517, 123] width 125 height 277
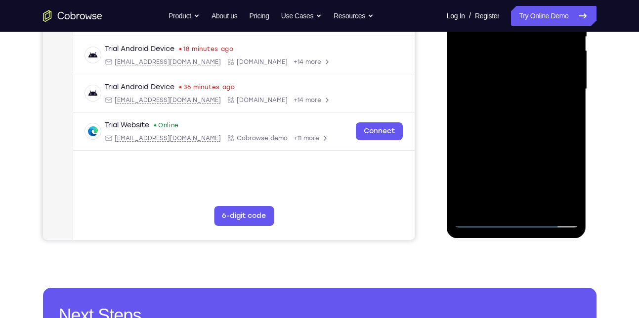
scroll to position [223, 0]
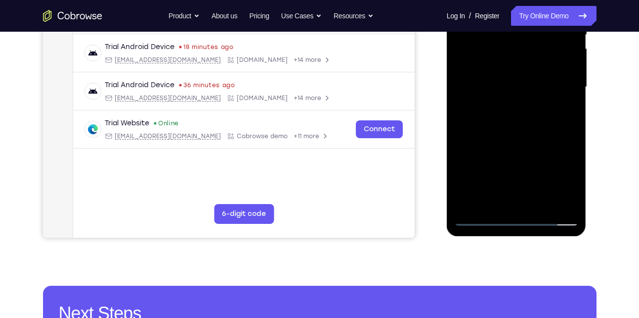
click at [541, 204] on div at bounding box center [517, 87] width 125 height 277
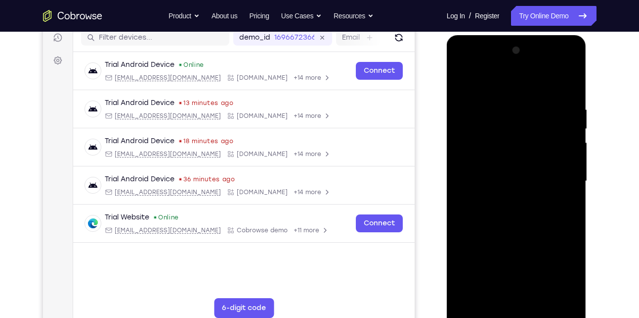
scroll to position [127, 0]
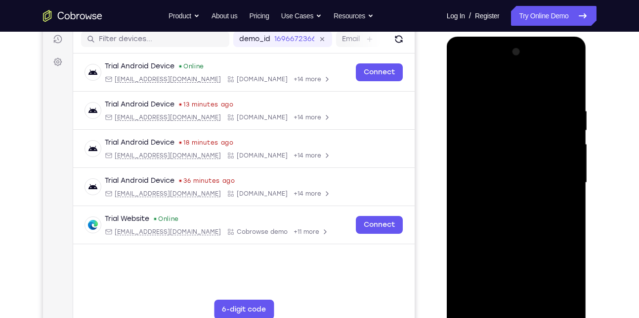
click at [505, 222] on div at bounding box center [517, 182] width 125 height 277
click at [561, 203] on div at bounding box center [517, 182] width 125 height 277
click at [531, 180] on div at bounding box center [517, 182] width 125 height 277
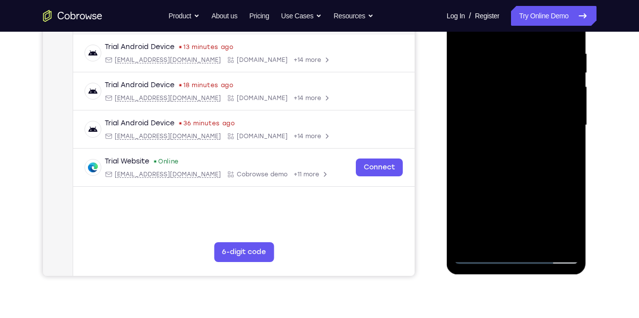
scroll to position [185, 0]
click at [498, 235] on div at bounding box center [517, 124] width 125 height 277
click at [534, 166] on div at bounding box center [517, 124] width 125 height 277
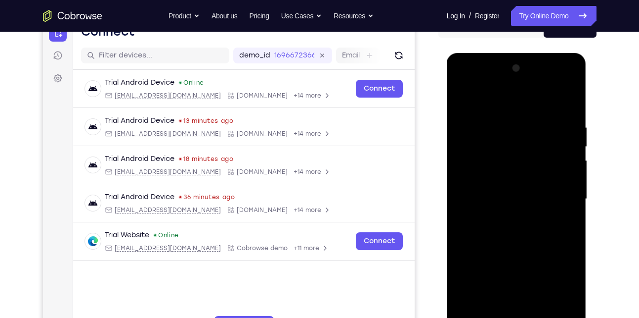
scroll to position [109, 0]
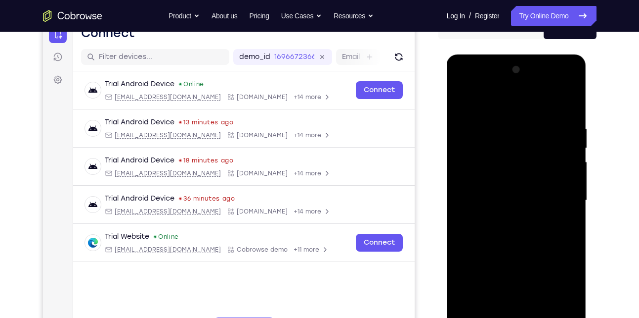
click at [498, 133] on div at bounding box center [517, 200] width 125 height 277
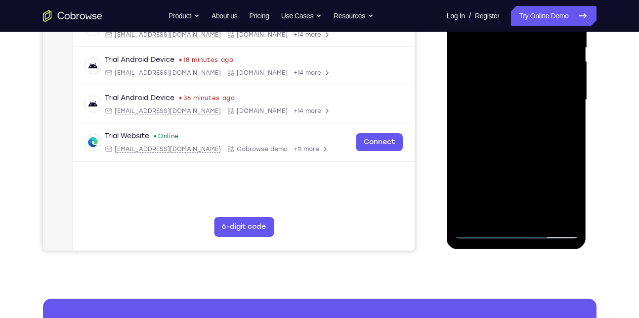
scroll to position [212, 0]
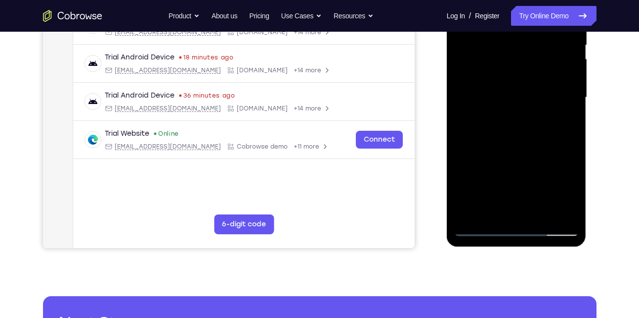
click at [500, 208] on div at bounding box center [517, 97] width 125 height 277
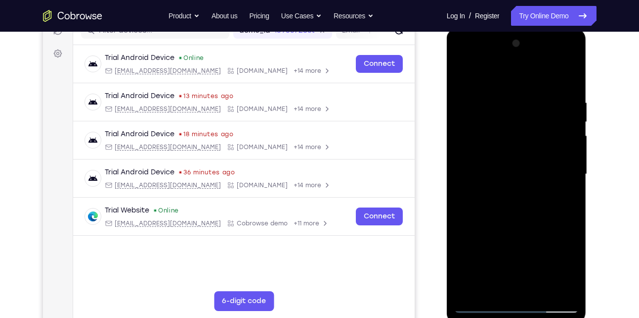
scroll to position [134, 0]
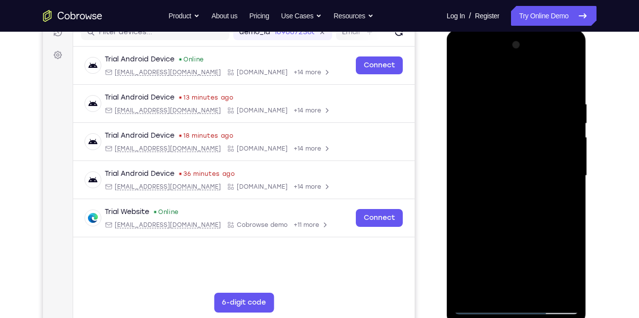
drag, startPoint x: 493, startPoint y: 243, endPoint x: 518, endPoint y: 137, distance: 109.4
click at [518, 137] on div at bounding box center [517, 175] width 125 height 277
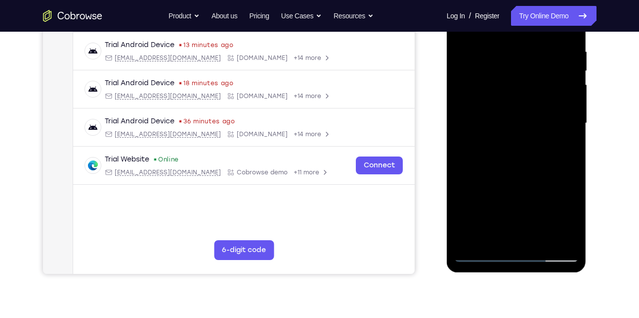
scroll to position [192, 0]
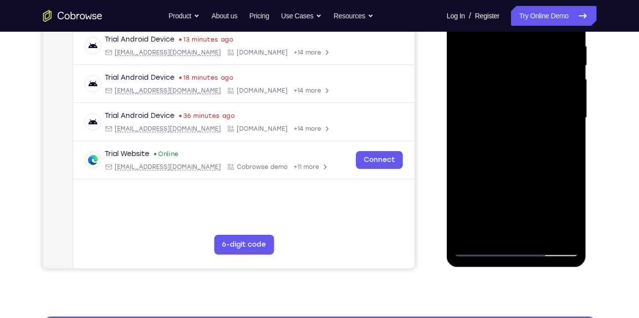
drag, startPoint x: 491, startPoint y: 221, endPoint x: 518, endPoint y: 147, distance: 79.2
click at [518, 147] on div at bounding box center [517, 117] width 125 height 277
drag, startPoint x: 496, startPoint y: 221, endPoint x: 518, endPoint y: 150, distance: 74.3
click at [518, 150] on div at bounding box center [517, 117] width 125 height 277
drag, startPoint x: 499, startPoint y: 215, endPoint x: 527, endPoint y: 143, distance: 77.7
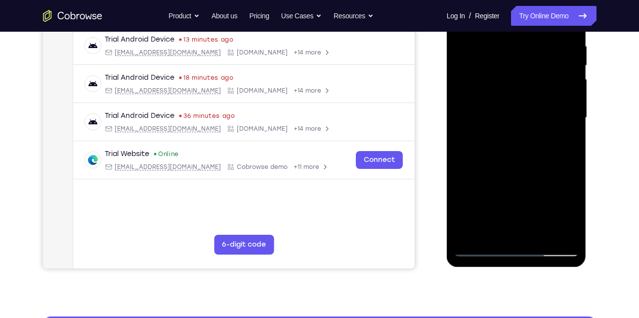
click at [527, 143] on div at bounding box center [517, 117] width 125 height 277
drag, startPoint x: 498, startPoint y: 219, endPoint x: 547, endPoint y: 135, distance: 97.3
click at [547, 135] on div at bounding box center [517, 117] width 125 height 277
drag, startPoint x: 503, startPoint y: 215, endPoint x: 543, endPoint y: 143, distance: 81.9
click at [543, 143] on div at bounding box center [517, 117] width 125 height 277
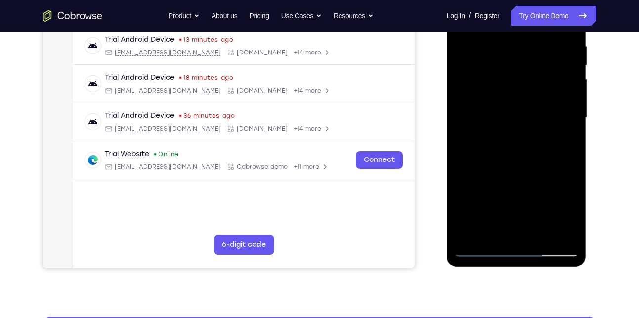
click at [487, 177] on div at bounding box center [517, 117] width 125 height 277
click at [482, 165] on div at bounding box center [517, 117] width 125 height 277
click at [556, 231] on div at bounding box center [517, 117] width 125 height 277
click at [482, 246] on div at bounding box center [517, 117] width 125 height 277
click at [481, 246] on div at bounding box center [517, 117] width 125 height 277
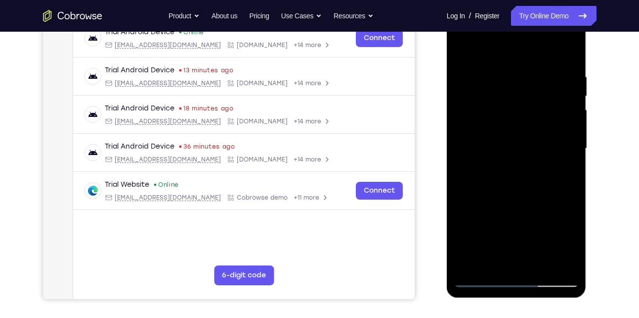
scroll to position [189, 0]
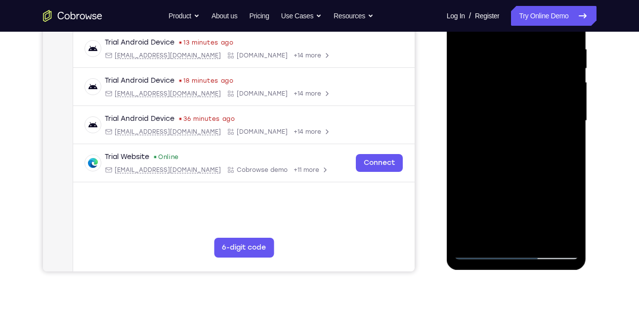
click at [493, 237] on div at bounding box center [517, 120] width 125 height 277
click at [548, 201] on div at bounding box center [517, 120] width 125 height 277
click at [462, 198] on div at bounding box center [517, 120] width 125 height 277
click at [553, 164] on div at bounding box center [517, 120] width 125 height 277
click at [526, 180] on div at bounding box center [517, 120] width 125 height 277
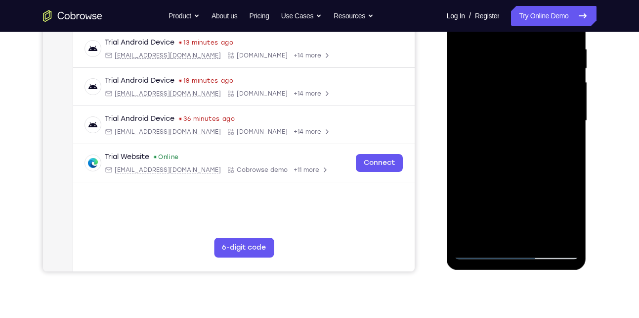
click at [513, 197] on div at bounding box center [517, 120] width 125 height 277
click at [485, 196] on div at bounding box center [517, 120] width 125 height 277
click at [538, 214] on div at bounding box center [517, 120] width 125 height 277
click at [551, 164] on div at bounding box center [517, 120] width 125 height 277
click at [493, 194] on div at bounding box center [517, 120] width 125 height 277
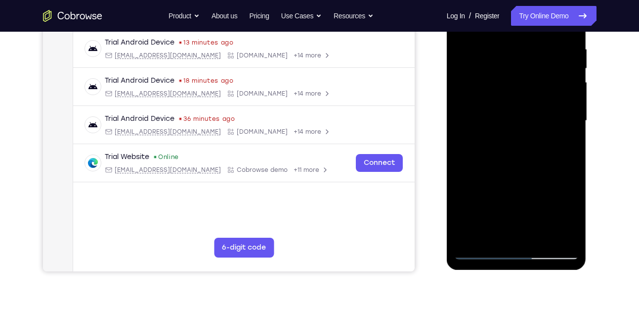
click at [528, 182] on div at bounding box center [517, 120] width 125 height 277
click at [560, 218] on div at bounding box center [517, 120] width 125 height 277
click at [547, 162] on div at bounding box center [517, 120] width 125 height 277
click at [517, 199] on div at bounding box center [517, 120] width 125 height 277
click at [506, 197] on div at bounding box center [517, 120] width 125 height 277
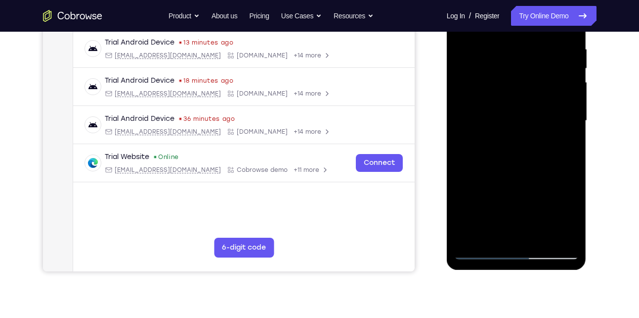
click at [469, 198] on div at bounding box center [517, 120] width 125 height 277
click at [537, 197] on div at bounding box center [517, 120] width 125 height 277
click at [483, 198] on div at bounding box center [517, 120] width 125 height 277
click at [537, 197] on div at bounding box center [517, 120] width 125 height 277
click at [521, 235] on div at bounding box center [517, 120] width 125 height 277
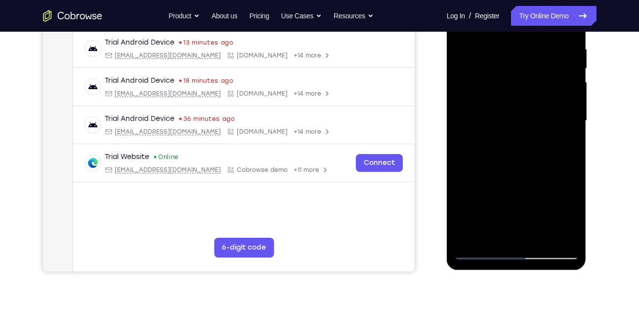
click at [563, 214] on div at bounding box center [517, 120] width 125 height 277
click at [507, 214] on div at bounding box center [517, 120] width 125 height 277
click at [546, 165] on div at bounding box center [517, 120] width 125 height 277
click at [561, 197] on div at bounding box center [517, 120] width 125 height 277
click at [505, 194] on div at bounding box center [517, 120] width 125 height 277
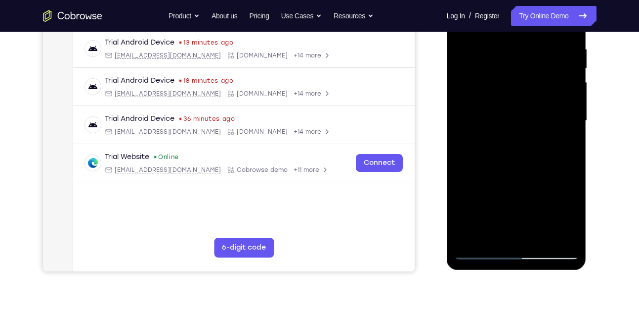
click at [539, 181] on div at bounding box center [517, 120] width 125 height 277
click at [517, 199] on div at bounding box center [517, 120] width 125 height 277
click at [515, 234] on div at bounding box center [517, 120] width 125 height 277
click at [540, 196] on div at bounding box center [517, 120] width 125 height 277
click at [552, 182] on div at bounding box center [517, 120] width 125 height 277
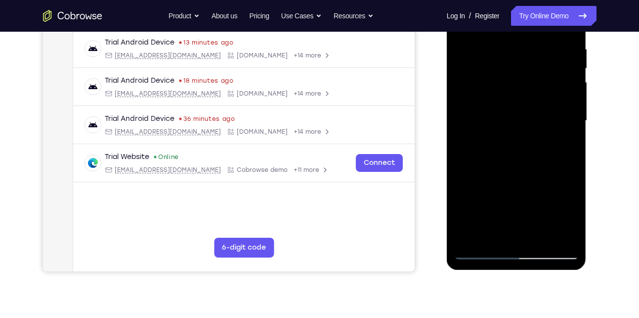
click at [470, 194] on div at bounding box center [517, 120] width 125 height 277
click at [496, 215] on div at bounding box center [517, 120] width 125 height 277
click at [548, 163] on div at bounding box center [517, 120] width 125 height 277
click at [496, 198] on div at bounding box center [517, 120] width 125 height 277
click at [529, 183] on div at bounding box center [517, 120] width 125 height 277
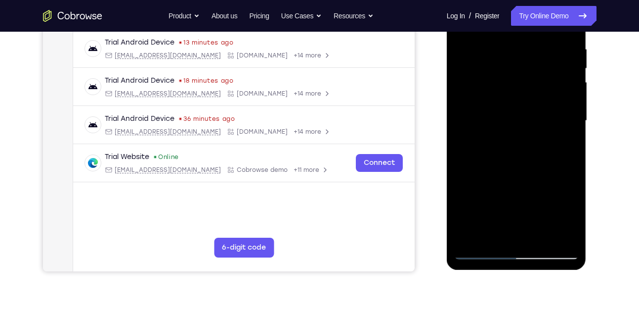
click at [461, 181] on div at bounding box center [517, 120] width 125 height 277
click at [514, 232] on div at bounding box center [517, 120] width 125 height 277
click at [504, 177] on div at bounding box center [517, 120] width 125 height 277
click at [505, 214] on div at bounding box center [517, 120] width 125 height 277
click at [549, 165] on div at bounding box center [517, 120] width 125 height 277
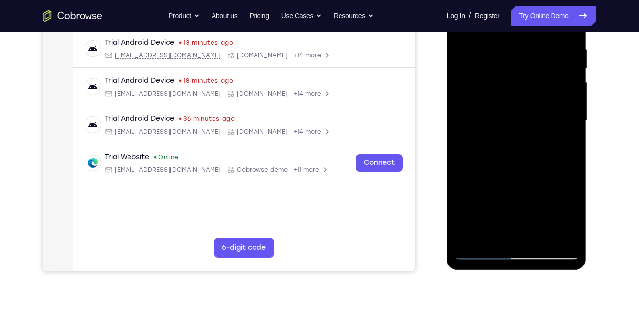
click at [516, 199] on div at bounding box center [517, 120] width 125 height 277
click at [506, 198] on div at bounding box center [517, 120] width 125 height 277
click at [519, 197] on div at bounding box center [517, 120] width 125 height 277
click at [547, 181] on div at bounding box center [517, 120] width 125 height 277
click at [497, 216] on div at bounding box center [517, 120] width 125 height 277
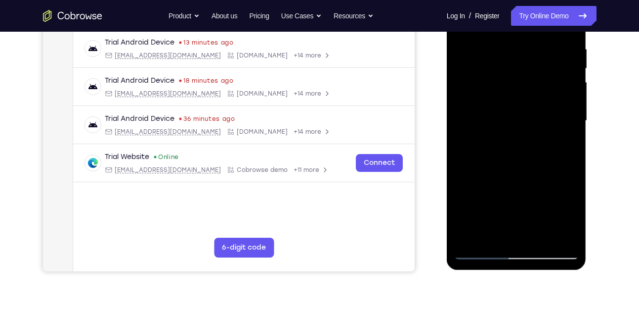
click at [563, 142] on div at bounding box center [517, 120] width 125 height 277
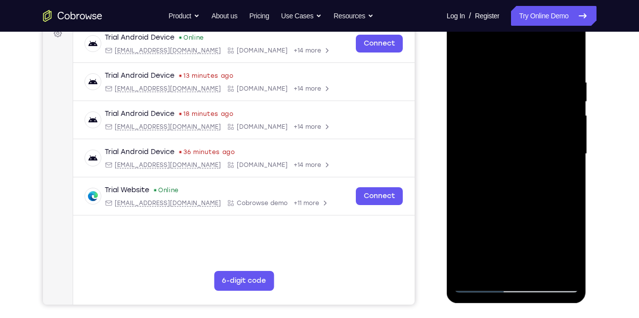
scroll to position [157, 0]
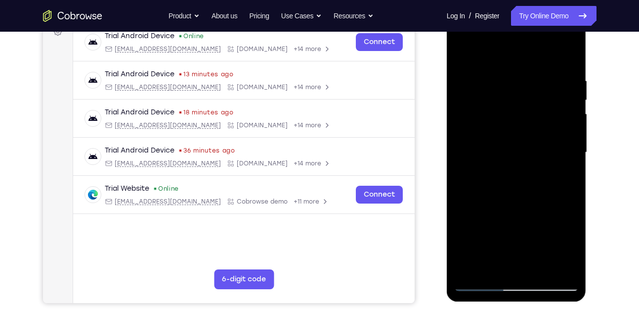
click at [506, 213] on div at bounding box center [517, 152] width 125 height 277
click at [559, 228] on div at bounding box center [517, 152] width 125 height 277
click at [494, 247] on div at bounding box center [517, 152] width 125 height 277
click at [506, 248] on div at bounding box center [517, 152] width 125 height 277
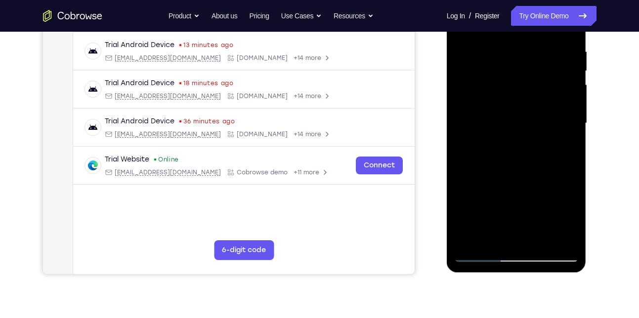
scroll to position [187, 0]
click at [518, 236] on div at bounding box center [517, 122] width 125 height 277
click at [531, 218] on div at bounding box center [517, 122] width 125 height 277
click at [518, 200] on div at bounding box center [517, 122] width 125 height 277
click at [539, 199] on div at bounding box center [517, 122] width 125 height 277
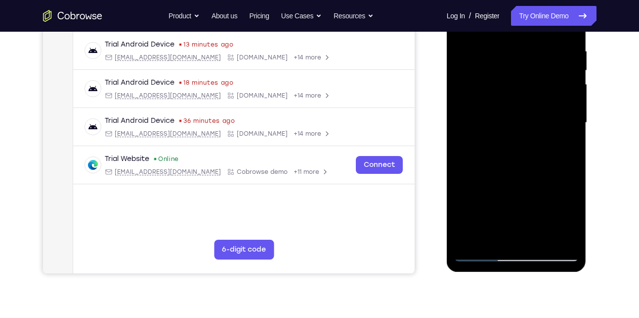
click at [516, 198] on div at bounding box center [517, 122] width 125 height 277
click at [547, 167] on div at bounding box center [517, 122] width 125 height 277
click at [538, 180] on div at bounding box center [517, 122] width 125 height 277
click at [473, 198] on div at bounding box center [517, 122] width 125 height 277
click at [526, 201] on div at bounding box center [517, 122] width 125 height 277
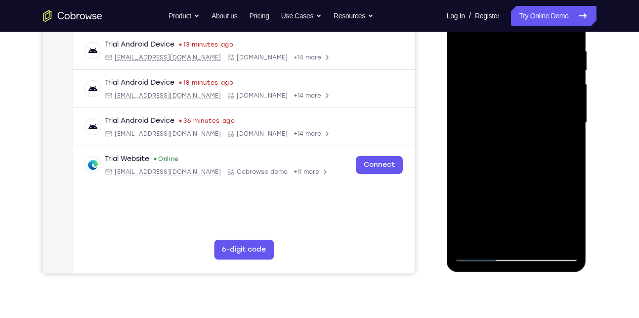
click at [538, 199] on div at bounding box center [517, 122] width 125 height 277
click at [505, 220] on div at bounding box center [517, 122] width 125 height 277
click at [548, 167] on div at bounding box center [517, 122] width 125 height 277
click at [494, 198] on div at bounding box center [517, 122] width 125 height 277
click at [473, 198] on div at bounding box center [517, 122] width 125 height 277
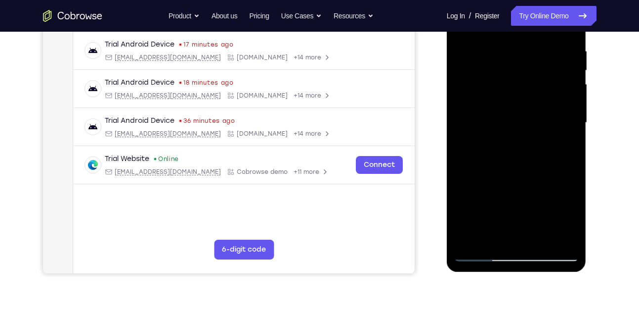
click at [571, 217] on div at bounding box center [517, 122] width 125 height 277
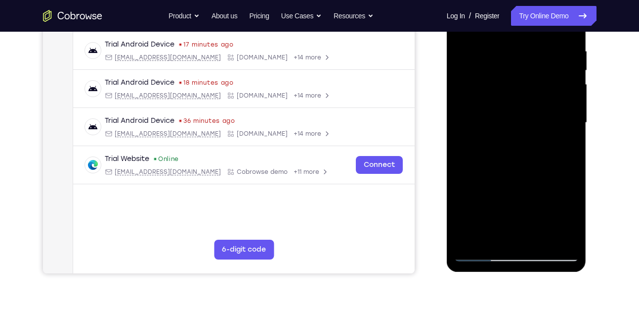
click at [571, 217] on div at bounding box center [517, 122] width 125 height 277
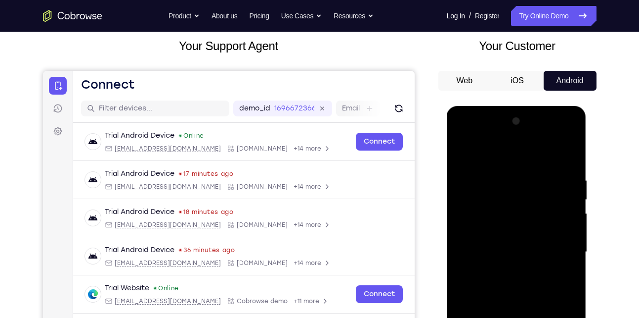
scroll to position [51, 0]
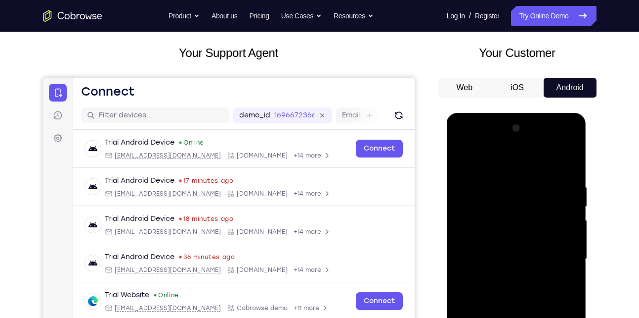
click at [478, 159] on div at bounding box center [517, 258] width 125 height 277
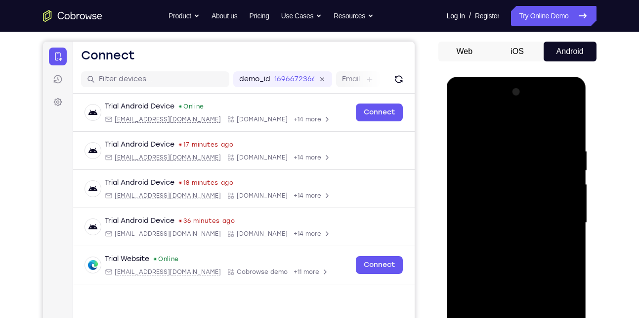
scroll to position [86, 0]
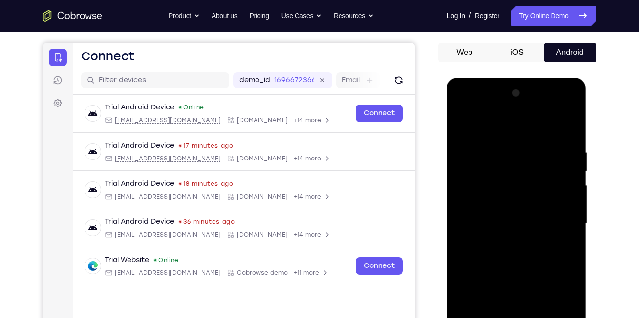
click at [472, 150] on div at bounding box center [517, 223] width 125 height 277
click at [462, 123] on div at bounding box center [517, 223] width 125 height 277
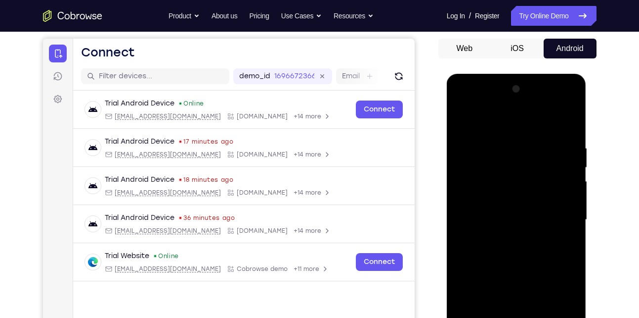
scroll to position [89, 0]
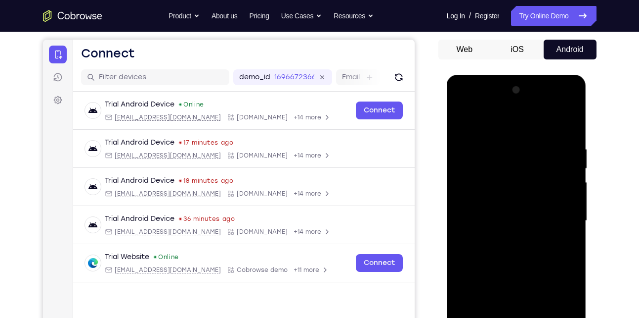
click at [462, 122] on div at bounding box center [517, 220] width 125 height 277
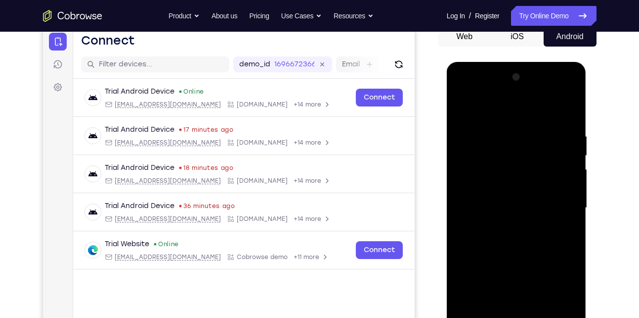
scroll to position [98, 0]
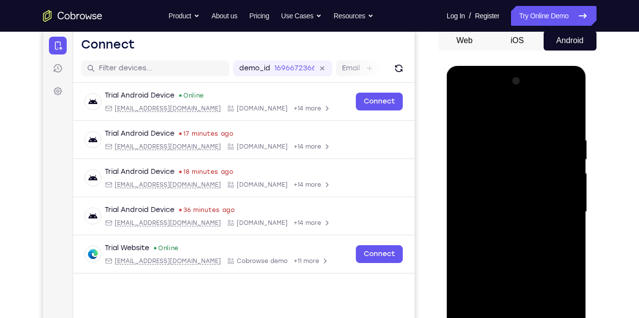
click at [464, 112] on div at bounding box center [517, 211] width 125 height 277
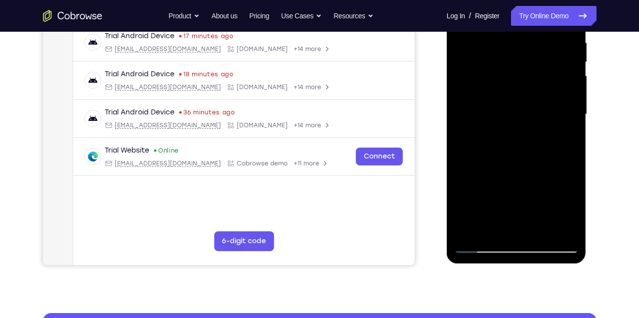
scroll to position [190, 0]
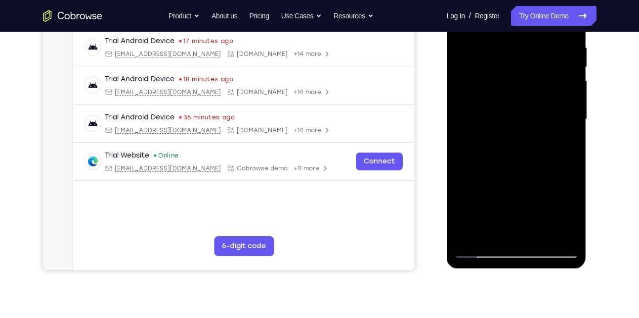
drag, startPoint x: 523, startPoint y: 210, endPoint x: 544, endPoint y: 133, distance: 80.4
click at [544, 133] on div at bounding box center [517, 119] width 125 height 277
drag, startPoint x: 527, startPoint y: 195, endPoint x: 551, endPoint y: 124, distance: 75.2
click at [551, 124] on div at bounding box center [517, 119] width 125 height 277
drag, startPoint x: 531, startPoint y: 193, endPoint x: 554, endPoint y: 106, distance: 89.6
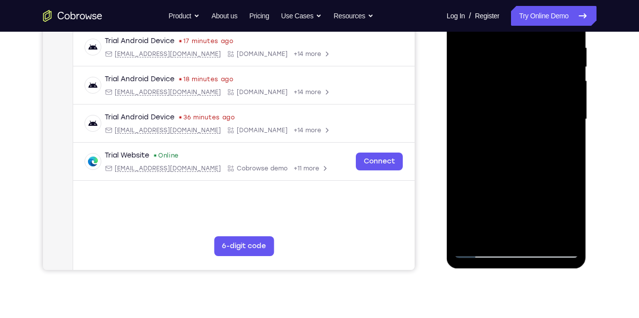
click at [554, 106] on div at bounding box center [517, 119] width 125 height 277
drag, startPoint x: 530, startPoint y: 188, endPoint x: 551, endPoint y: 120, distance: 71.5
click at [551, 120] on div at bounding box center [517, 119] width 125 height 277
drag, startPoint x: 535, startPoint y: 199, endPoint x: 545, endPoint y: 166, distance: 34.6
click at [545, 166] on div at bounding box center [517, 119] width 125 height 277
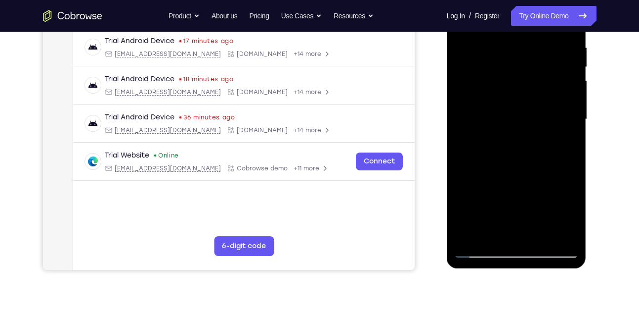
drag, startPoint x: 534, startPoint y: 188, endPoint x: 560, endPoint y: 131, distance: 63.1
click at [560, 131] on div at bounding box center [517, 119] width 125 height 277
drag, startPoint x: 527, startPoint y: 198, endPoint x: 538, endPoint y: 173, distance: 27.7
click at [538, 173] on div at bounding box center [517, 119] width 125 height 277
drag, startPoint x: 523, startPoint y: 194, endPoint x: 556, endPoint y: 106, distance: 93.4
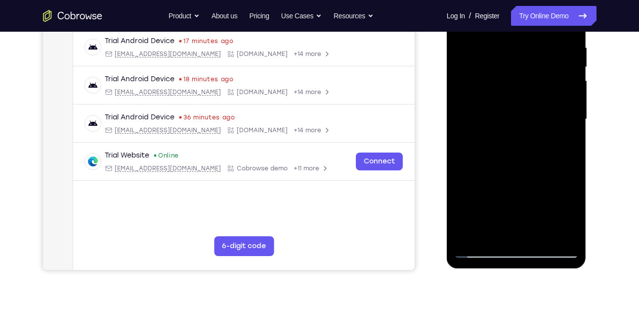
click at [556, 106] on div at bounding box center [517, 119] width 125 height 277
drag, startPoint x: 532, startPoint y: 195, endPoint x: 561, endPoint y: 120, distance: 80.9
click at [561, 120] on div at bounding box center [517, 119] width 125 height 277
drag, startPoint x: 545, startPoint y: 210, endPoint x: 549, endPoint y: 176, distance: 34.5
click at [549, 176] on div at bounding box center [517, 119] width 125 height 277
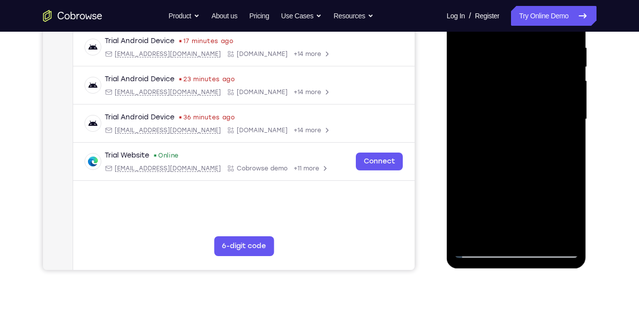
click at [498, 172] on div at bounding box center [517, 119] width 125 height 277
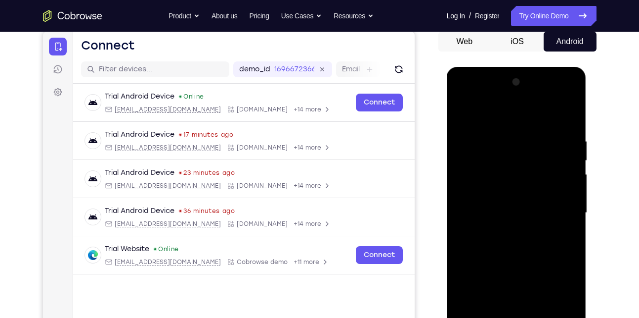
scroll to position [96, 0]
click at [463, 110] on div at bounding box center [517, 213] width 125 height 277
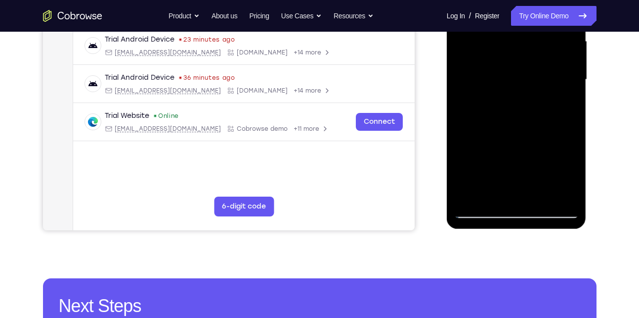
scroll to position [231, 0]
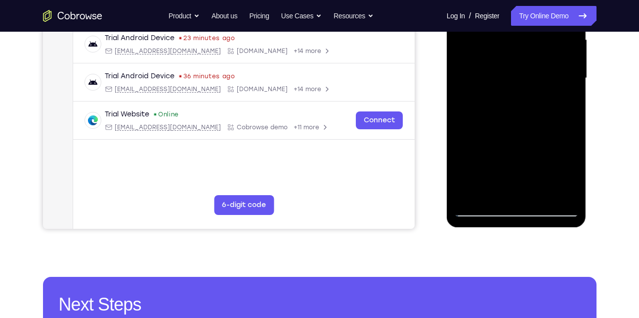
drag, startPoint x: 530, startPoint y: 169, endPoint x: 545, endPoint y: 113, distance: 57.8
click at [545, 113] on div at bounding box center [517, 78] width 125 height 277
drag, startPoint x: 532, startPoint y: 169, endPoint x: 562, endPoint y: 107, distance: 69.0
click at [562, 107] on div at bounding box center [517, 78] width 125 height 277
drag, startPoint x: 523, startPoint y: 173, endPoint x: 554, endPoint y: 120, distance: 61.4
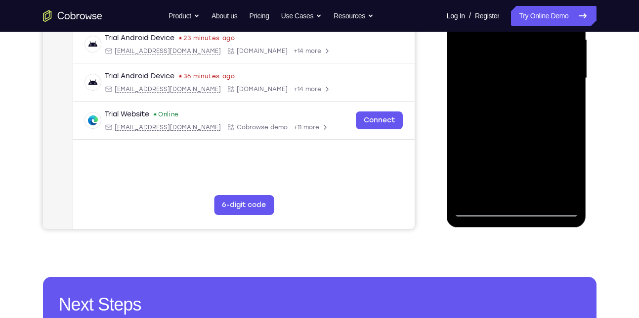
click at [554, 120] on div at bounding box center [517, 78] width 125 height 277
click at [540, 195] on div at bounding box center [517, 78] width 125 height 277
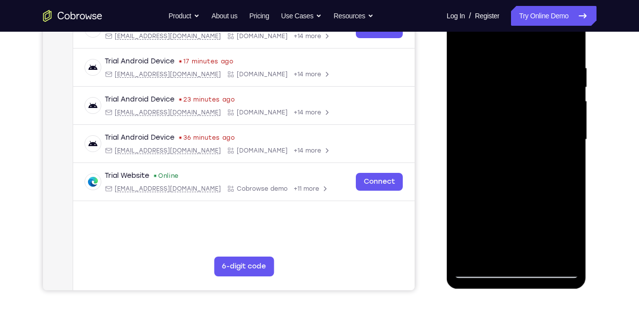
scroll to position [169, 0]
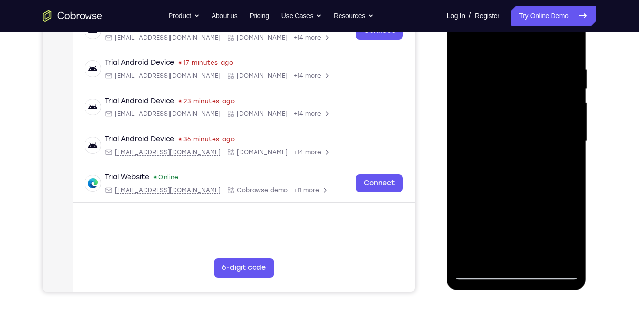
click at [523, 140] on div at bounding box center [517, 140] width 125 height 277
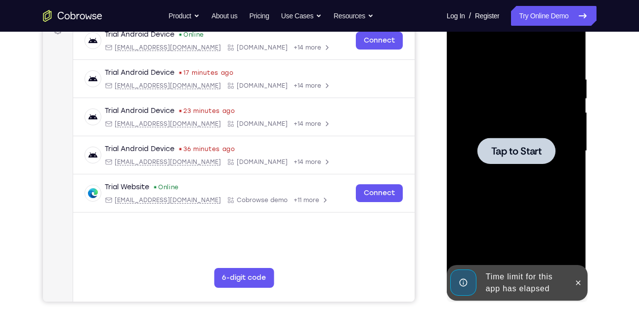
scroll to position [159, 0]
